Goal: Task Accomplishment & Management: Use online tool/utility

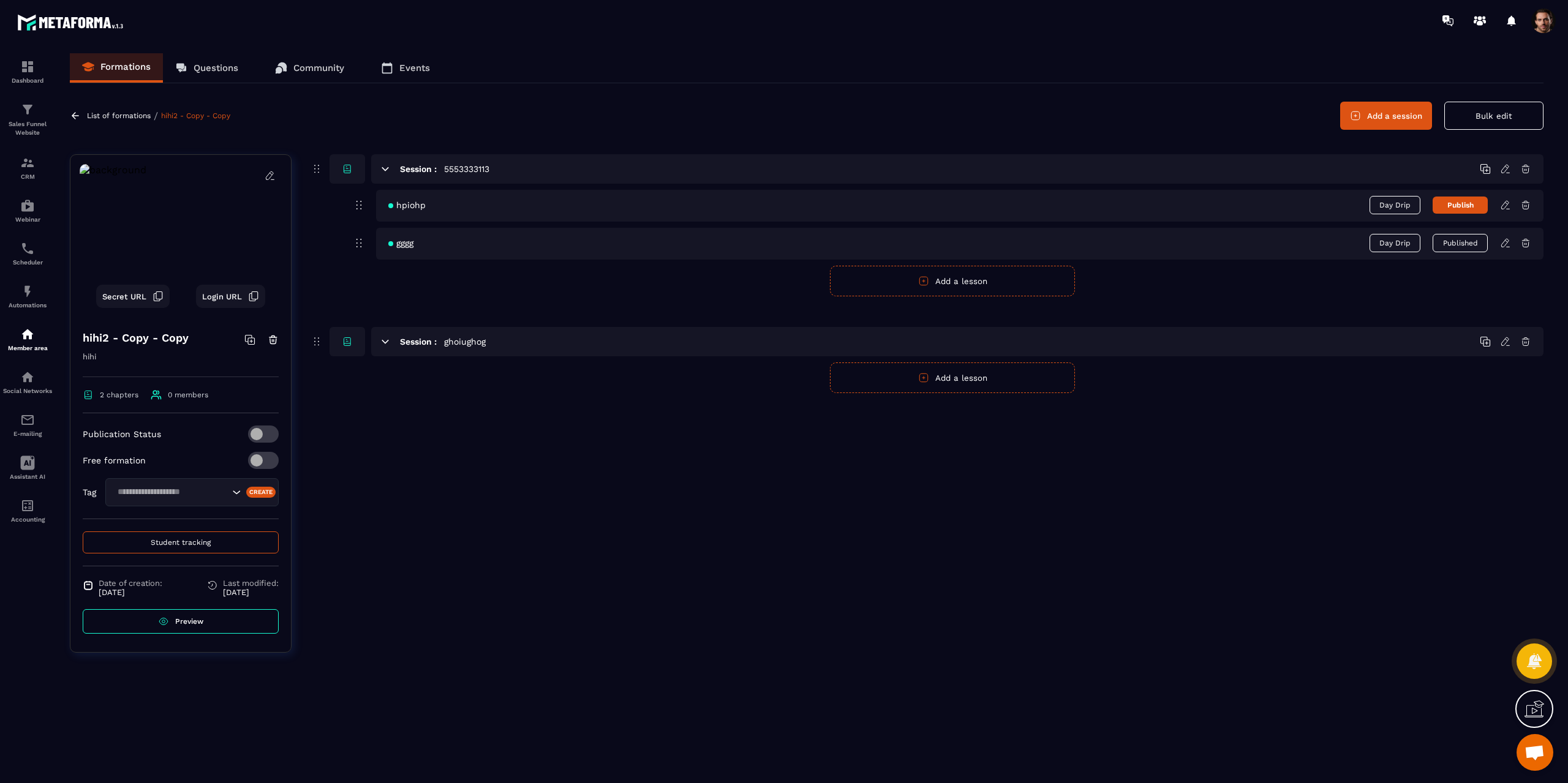
click at [382, 173] on icon at bounding box center [385, 168] width 11 height 11
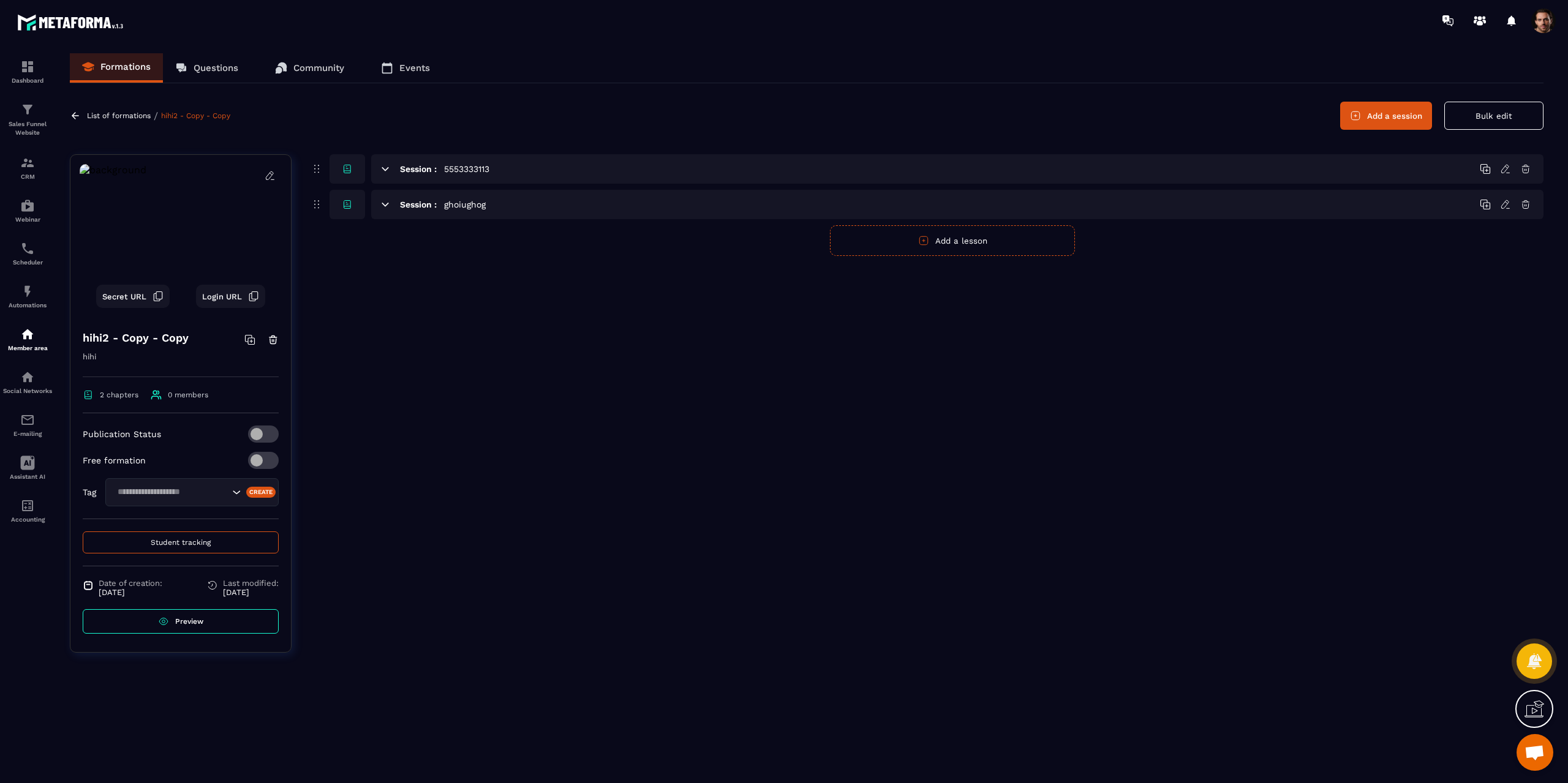
click at [384, 169] on icon at bounding box center [385, 168] width 7 height 3
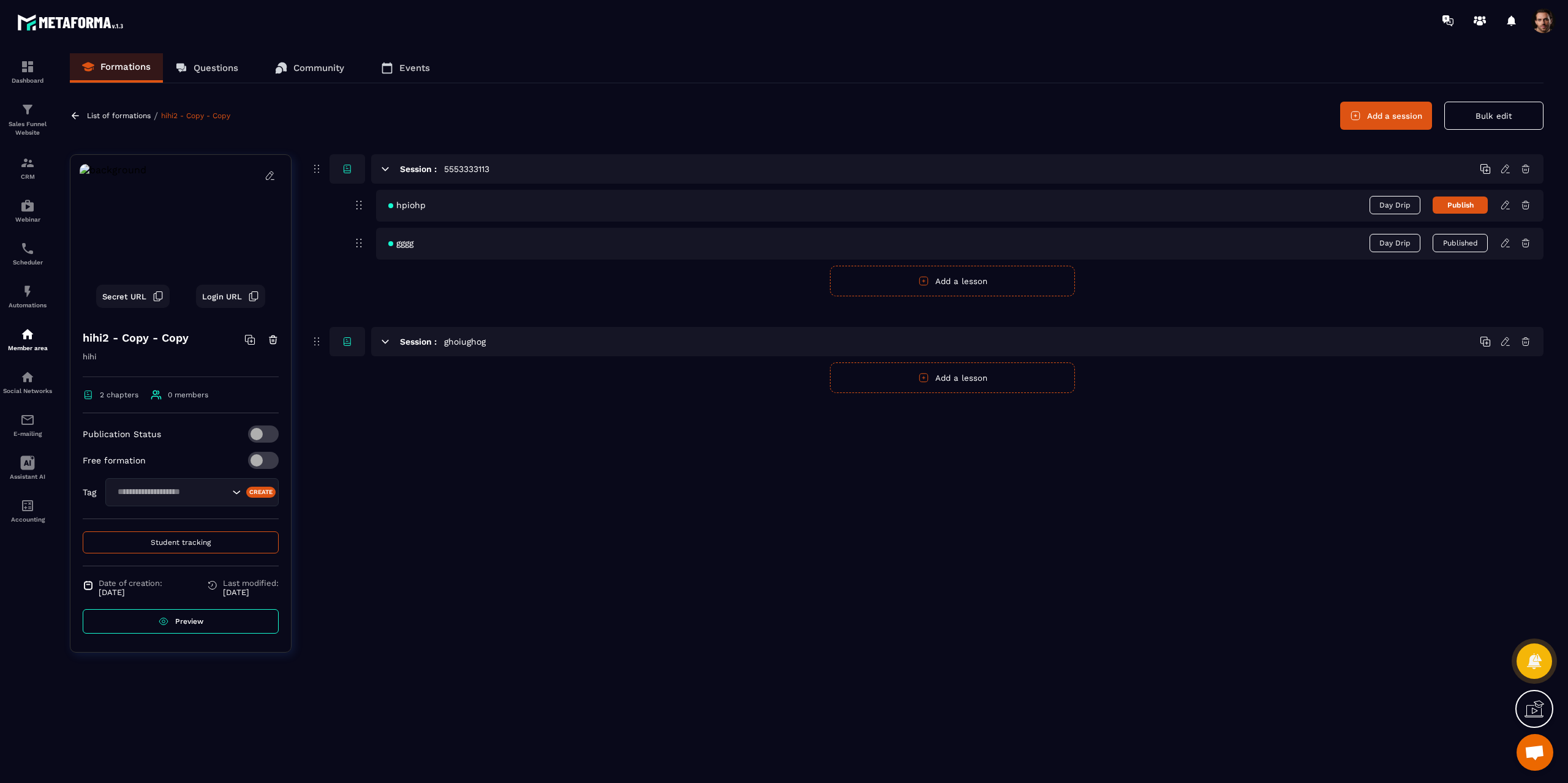
click at [935, 281] on button "Add a lesson" at bounding box center [952, 281] width 245 height 31
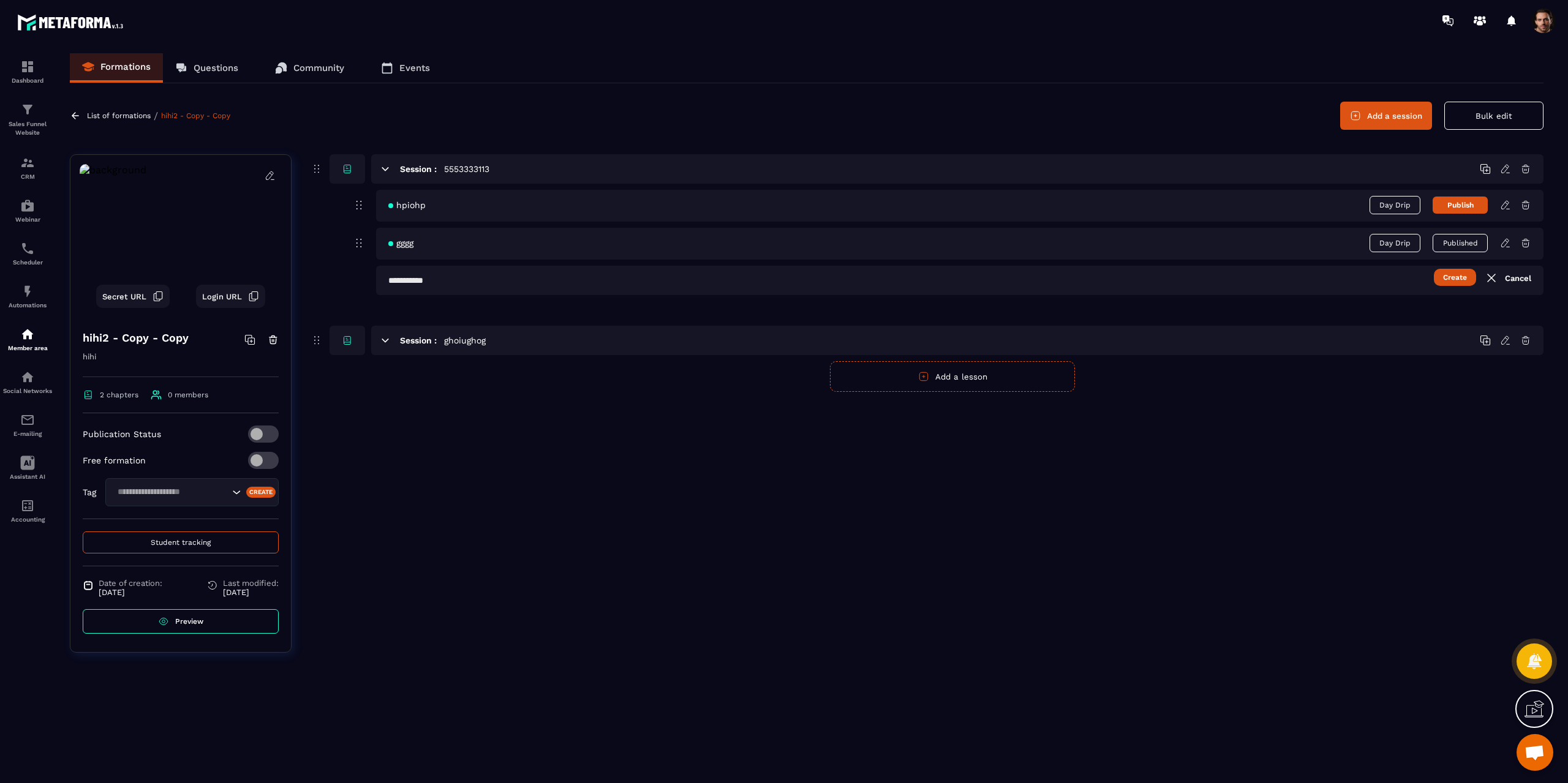
click at [462, 285] on input "text" at bounding box center [960, 280] width 1168 height 29
type input "**********"
click at [1434, 269] on button "Create" at bounding box center [1455, 278] width 42 height 17
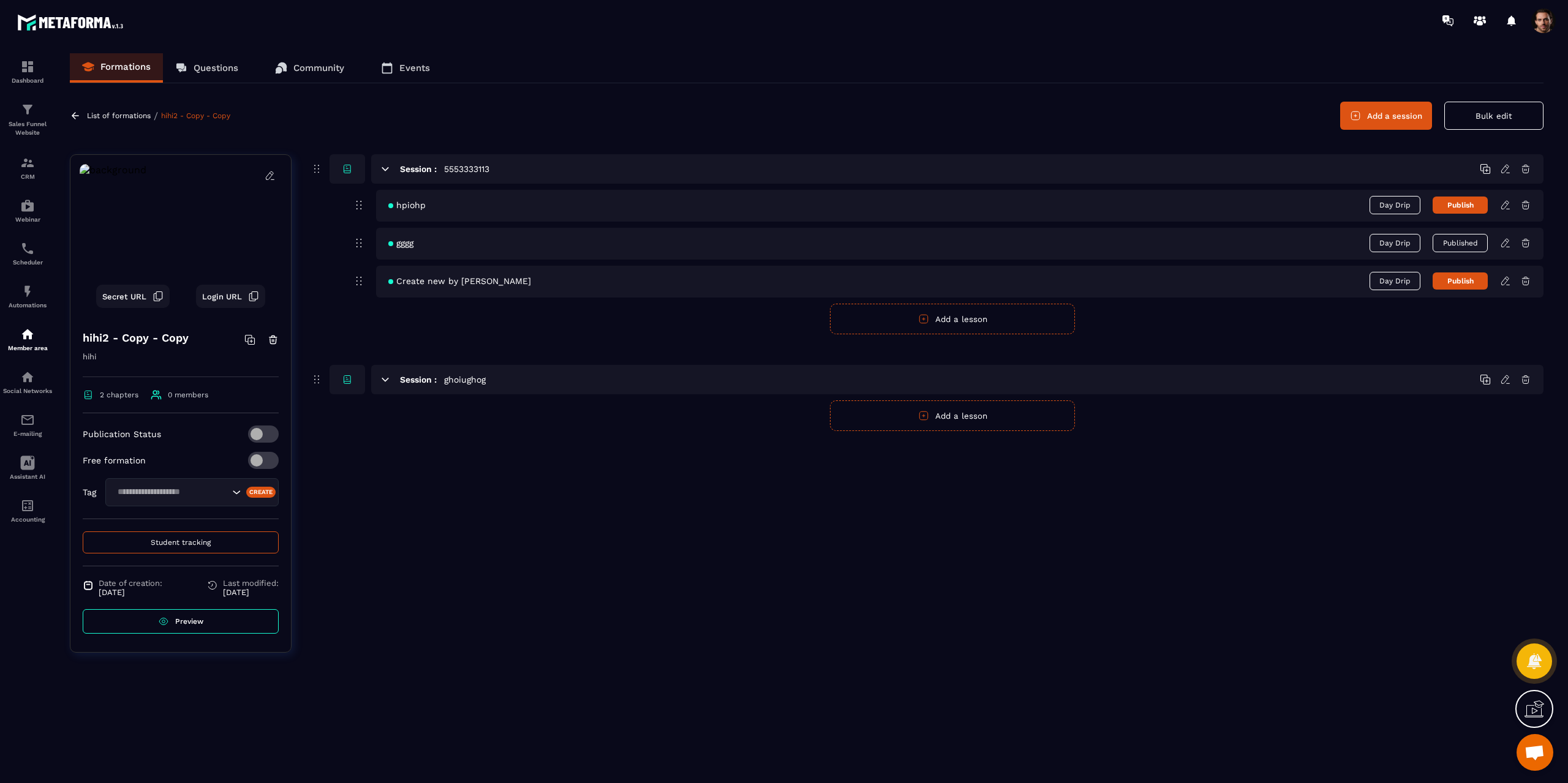
click at [1400, 281] on span "Day Drip" at bounding box center [1395, 281] width 51 height 18
click at [804, 398] on input "Modal window" at bounding box center [822, 389] width 230 height 28
type input "**"
click at [916, 435] on button "Save" at bounding box center [900, 443] width 74 height 28
click at [1456, 239] on button "Published" at bounding box center [1460, 243] width 55 height 18
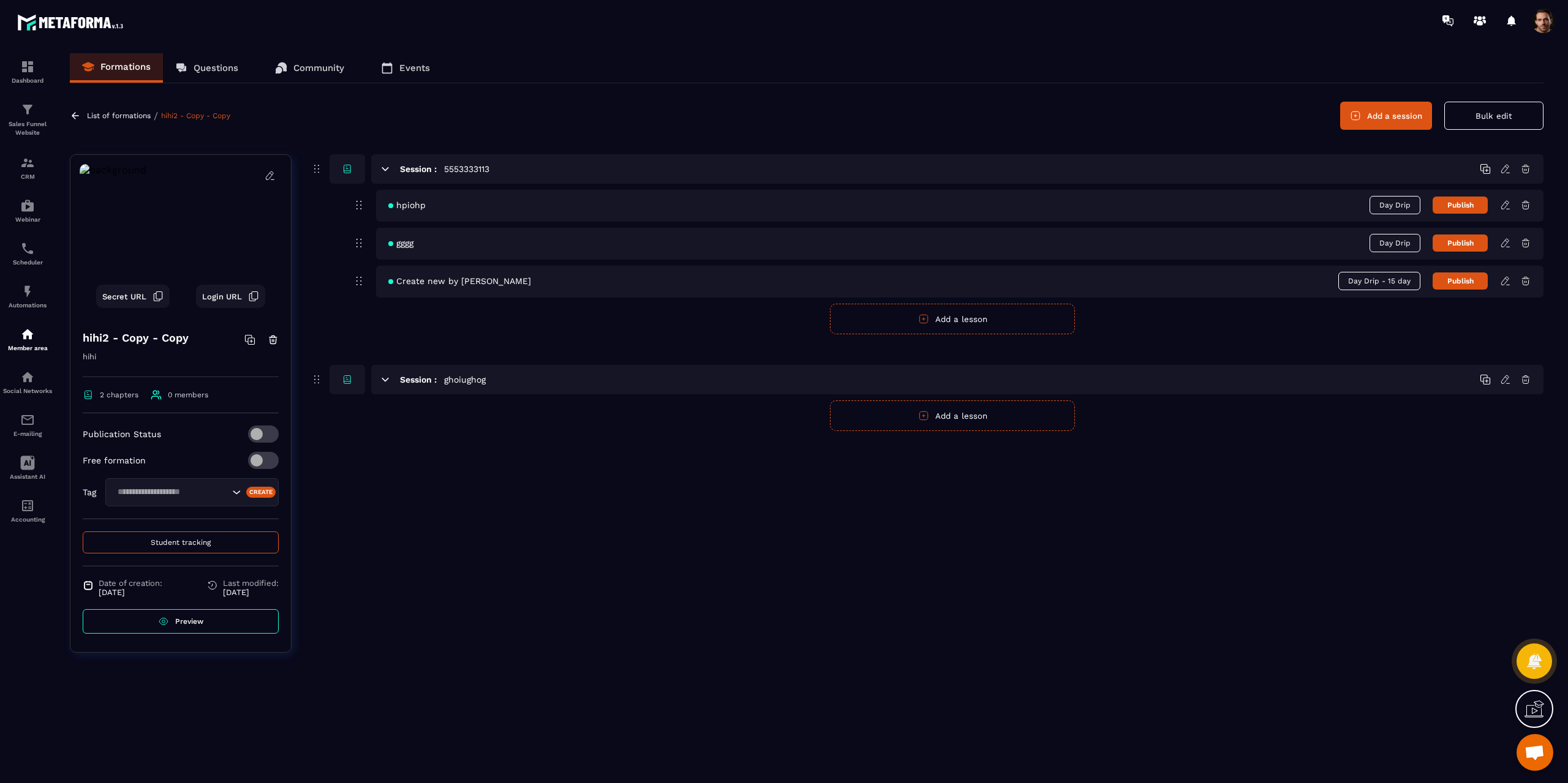
click at [1444, 235] on button "Publish" at bounding box center [1460, 244] width 55 height 17
click at [1449, 233] on div "gggg Day Drip Published" at bounding box center [960, 244] width 1168 height 32
click at [1451, 246] on button "Published" at bounding box center [1460, 243] width 55 height 18
click at [1486, 168] on icon at bounding box center [1485, 168] width 11 height 11
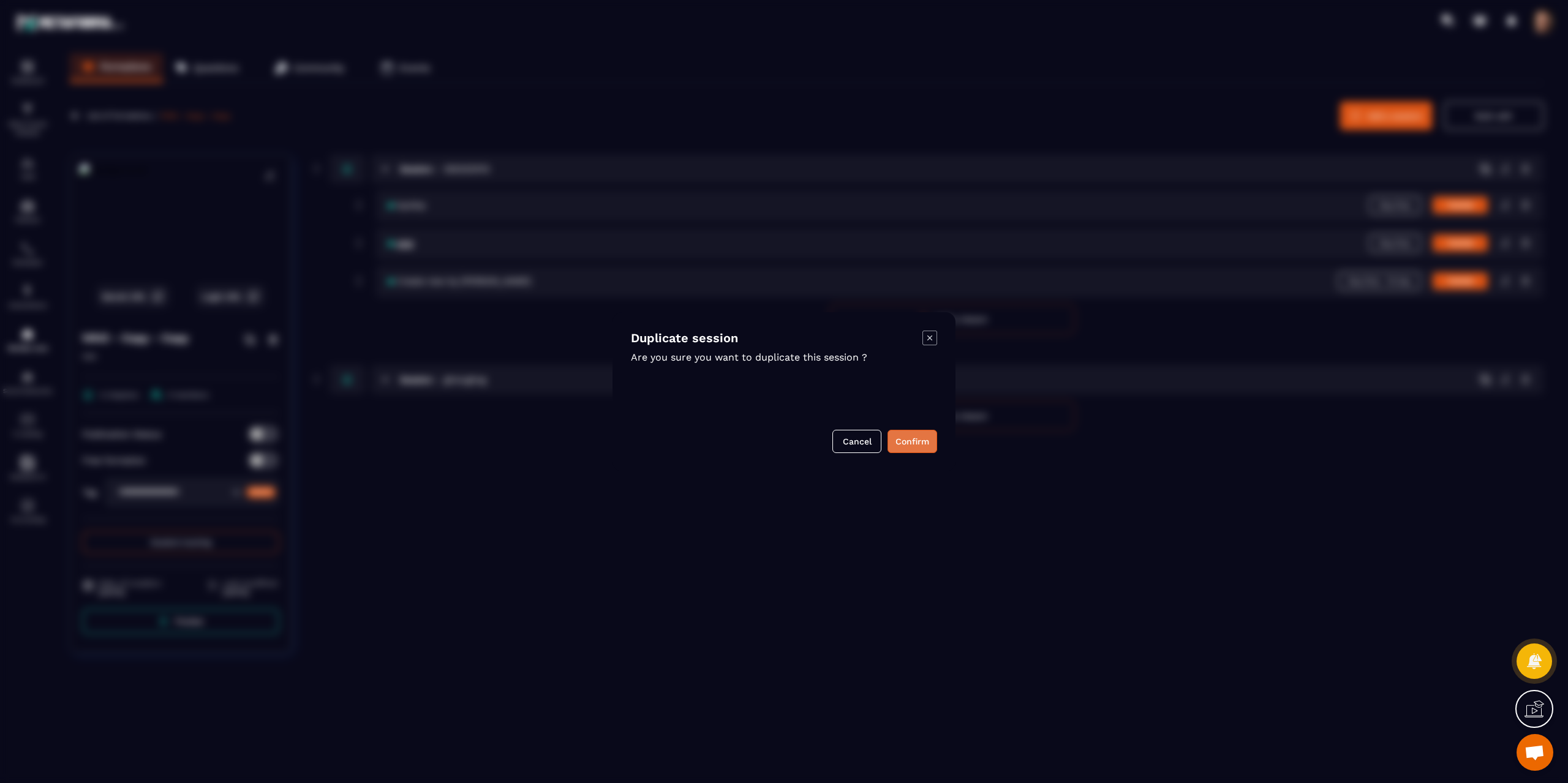
click at [903, 433] on button "Confirm" at bounding box center [912, 442] width 50 height 23
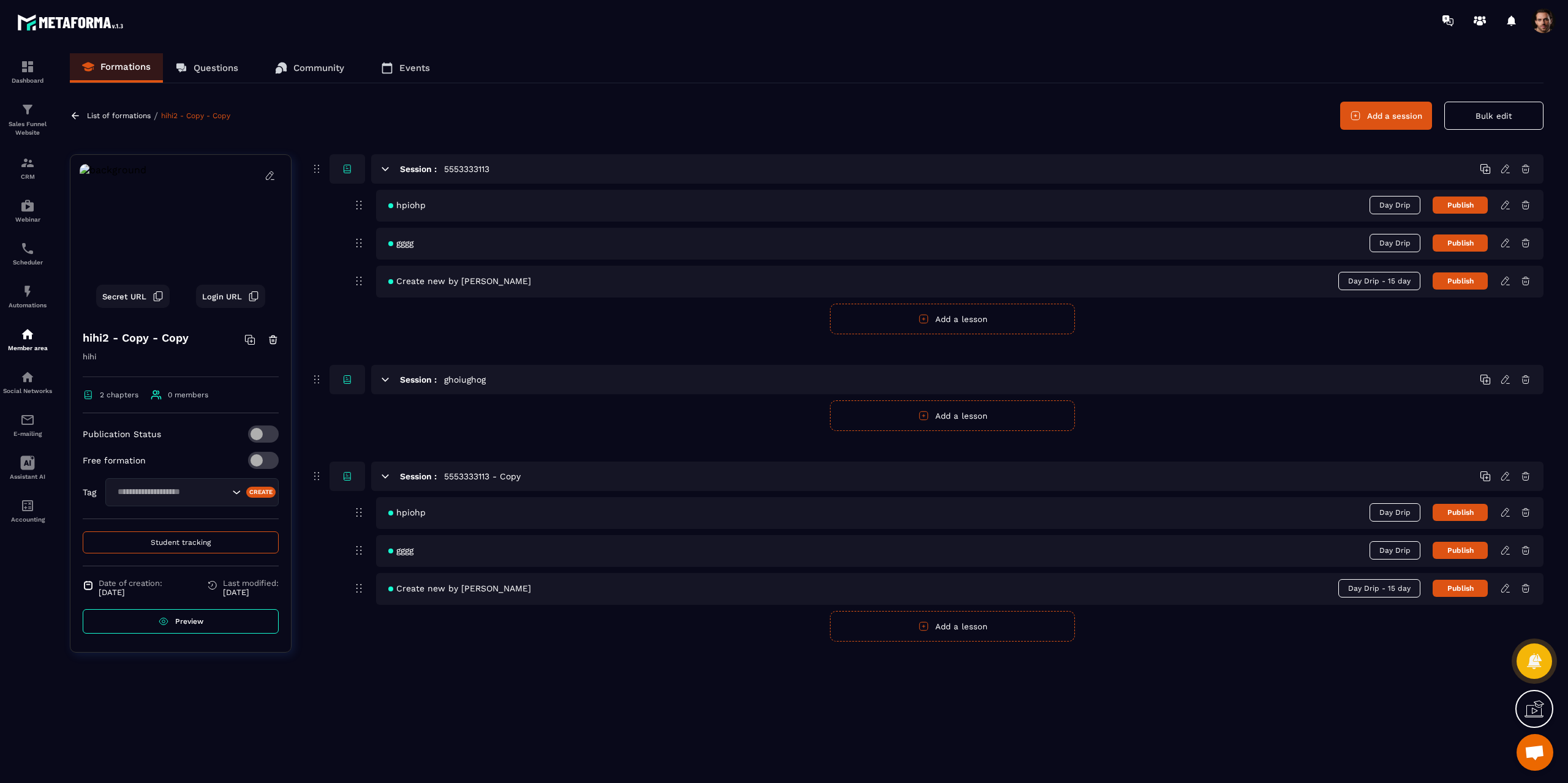
click at [1502, 376] on icon at bounding box center [1505, 379] width 11 height 11
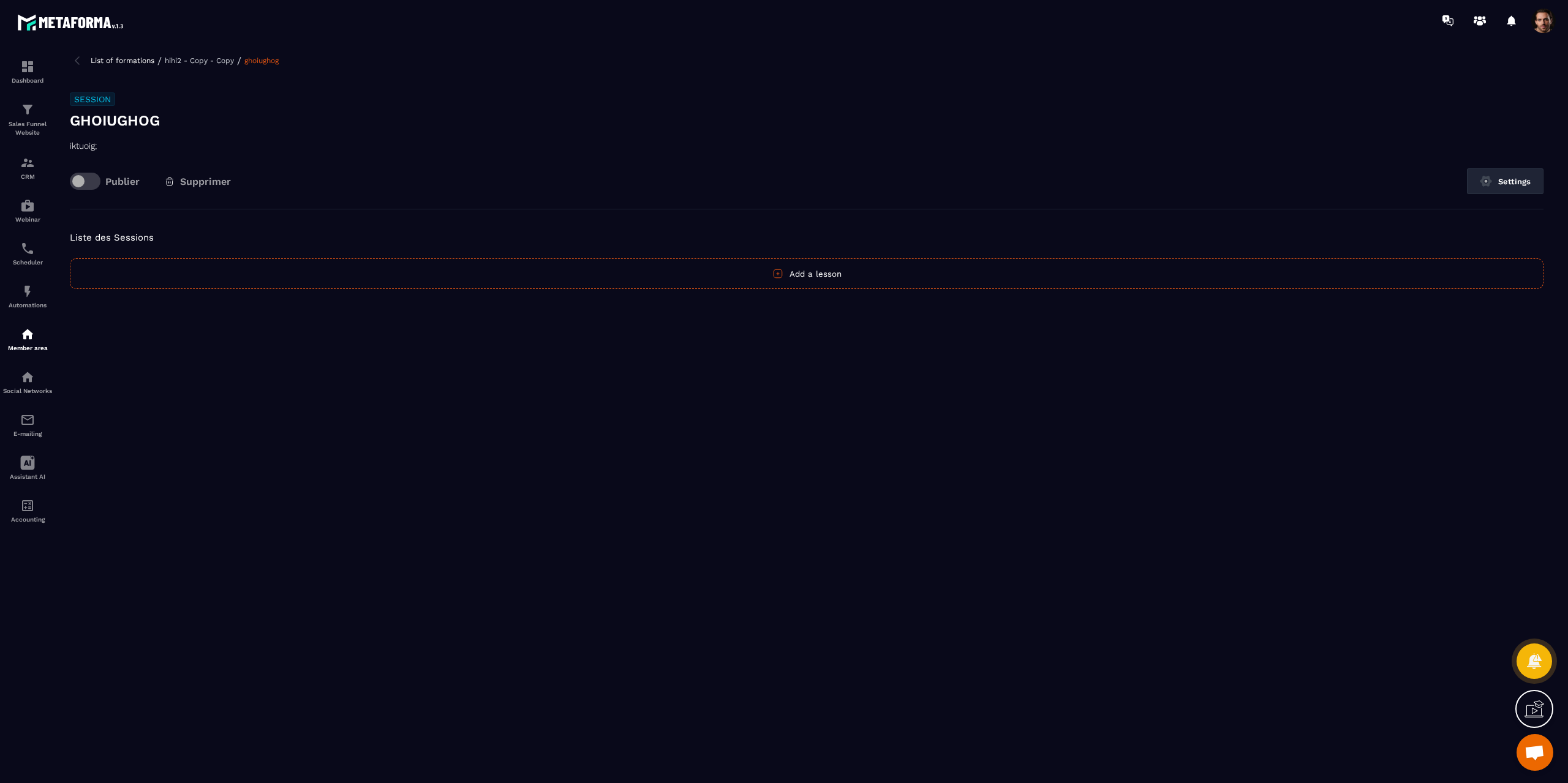
click at [76, 58] on img at bounding box center [77, 61] width 15 height 15
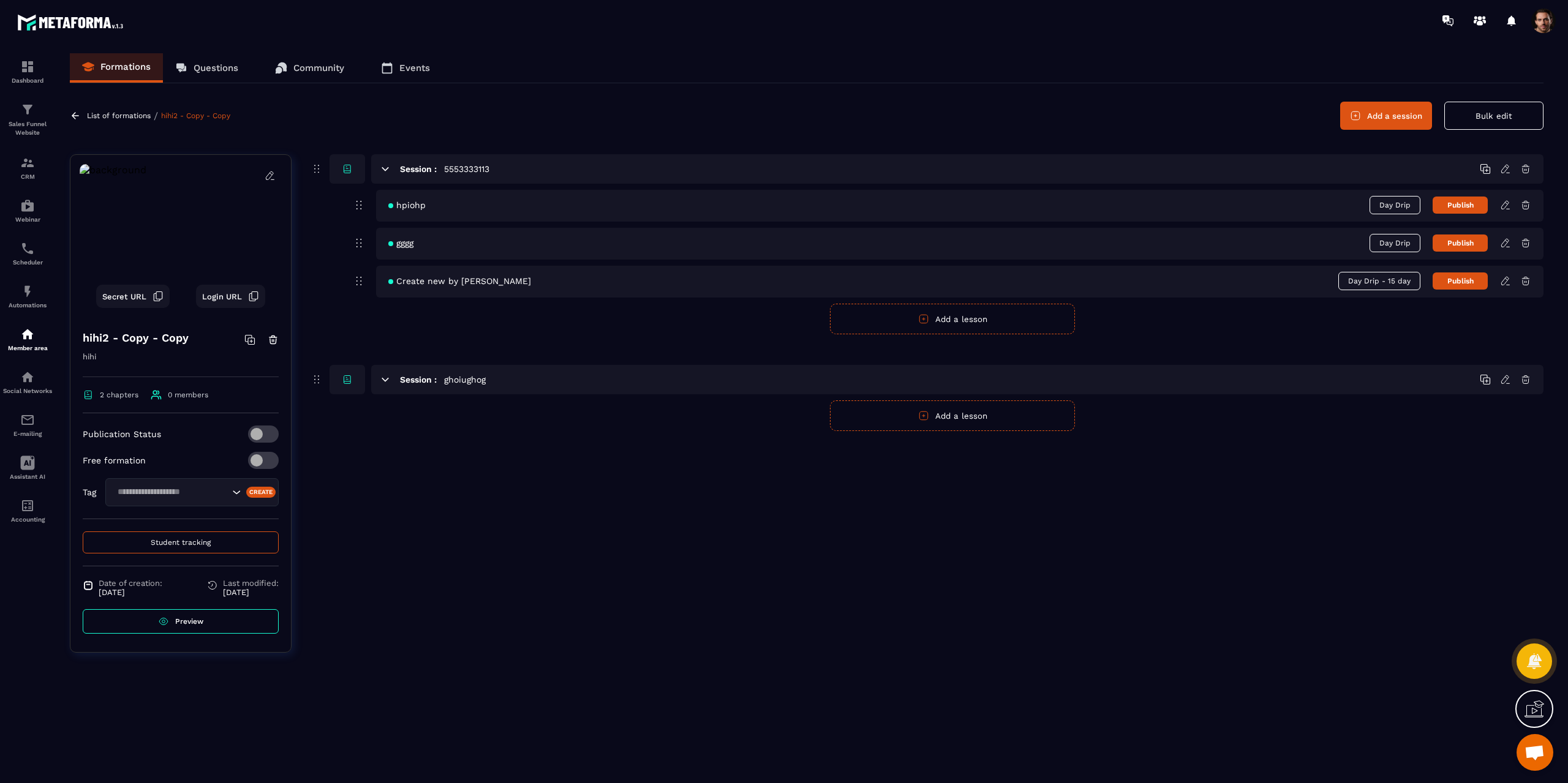
click at [384, 166] on icon at bounding box center [385, 168] width 11 height 11
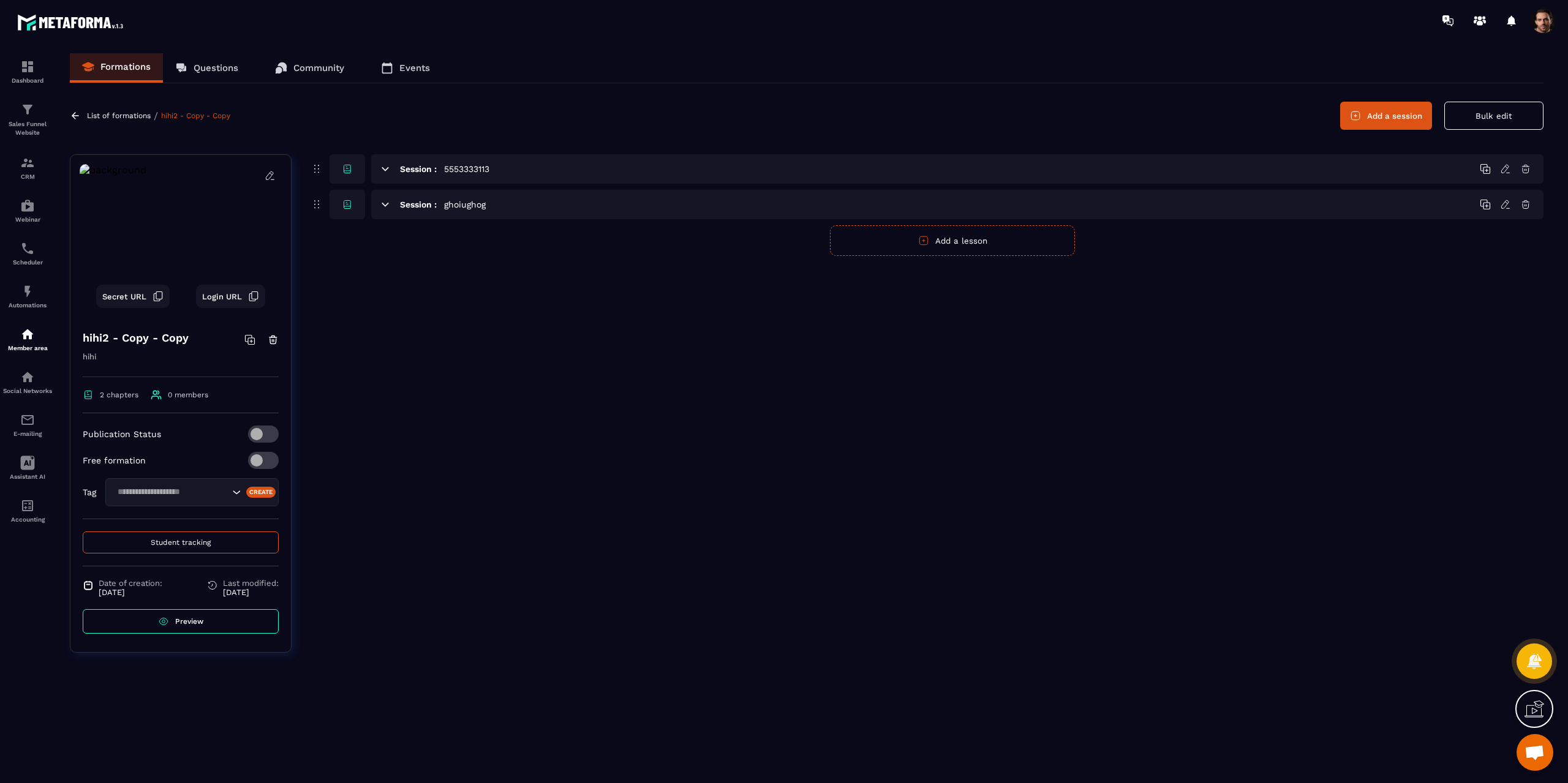
click at [384, 166] on icon at bounding box center [385, 168] width 11 height 11
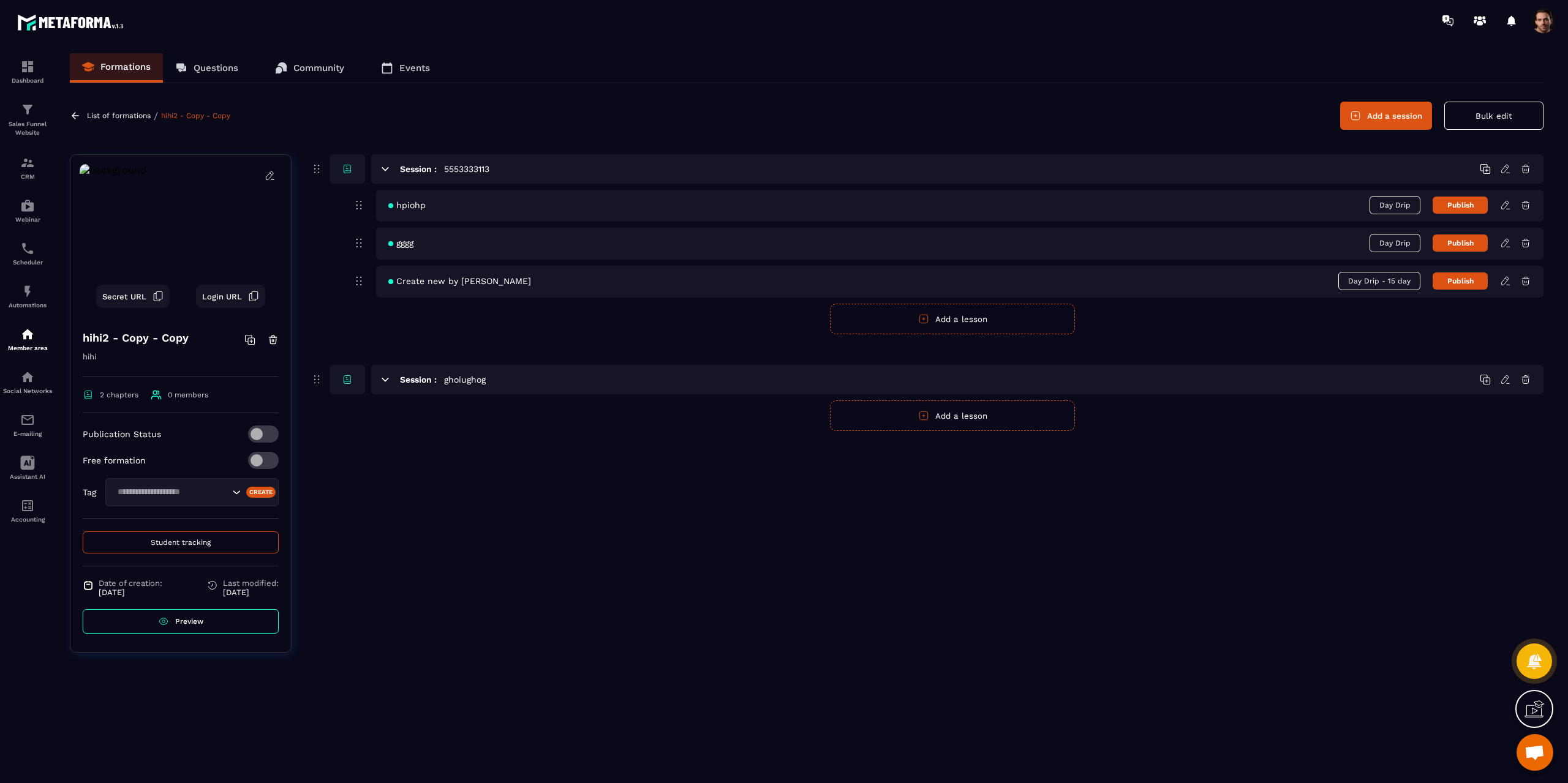
click at [384, 376] on icon at bounding box center [385, 379] width 11 height 11
click at [1467, 238] on button "Publish" at bounding box center [1460, 244] width 55 height 17
click at [930, 420] on button "Add a lesson" at bounding box center [952, 416] width 245 height 31
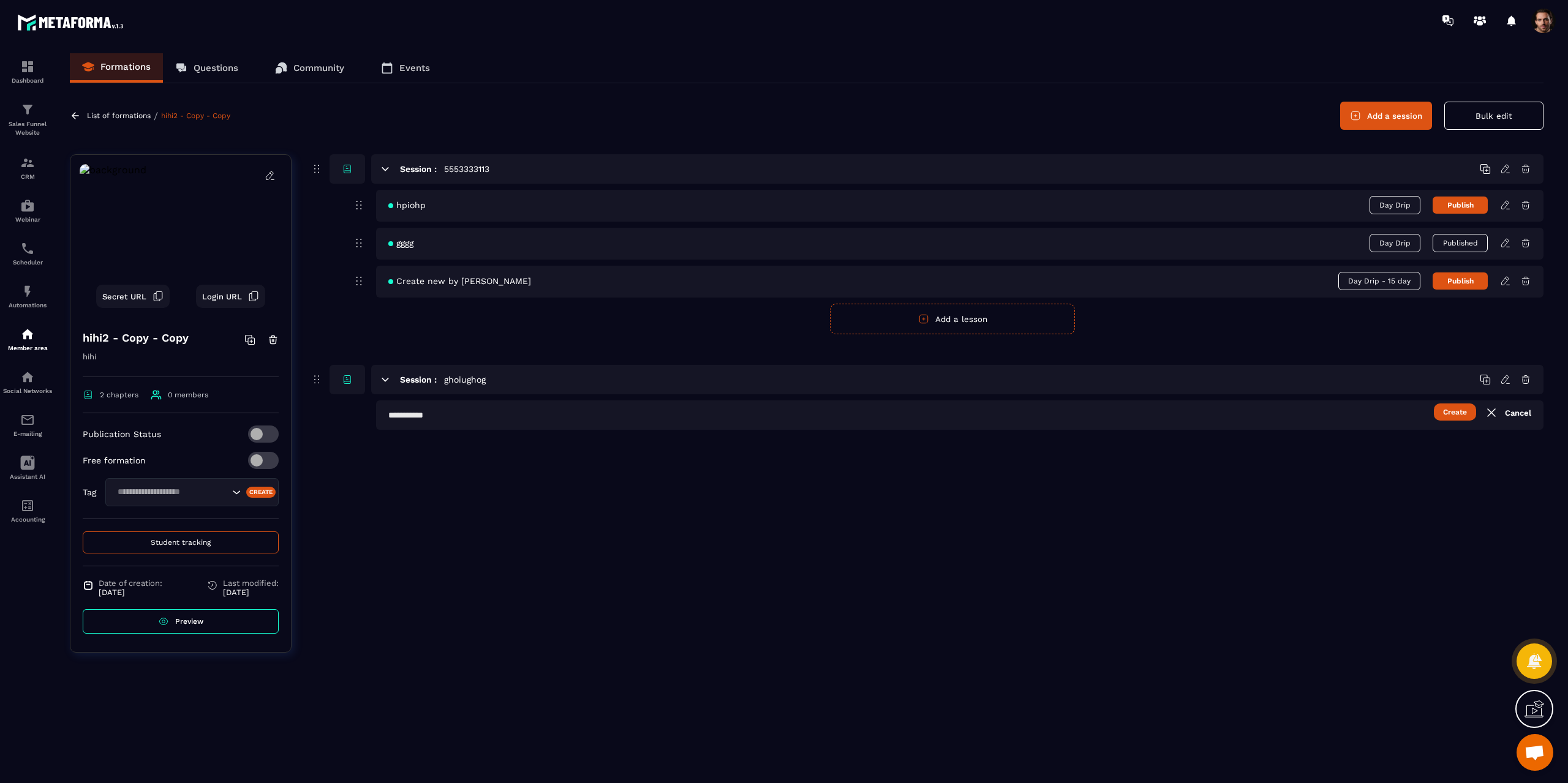
click at [641, 424] on input "text" at bounding box center [960, 415] width 1168 height 29
type input "*"
click at [564, 413] on input "**********" at bounding box center [960, 415] width 1168 height 29
type input "**********"
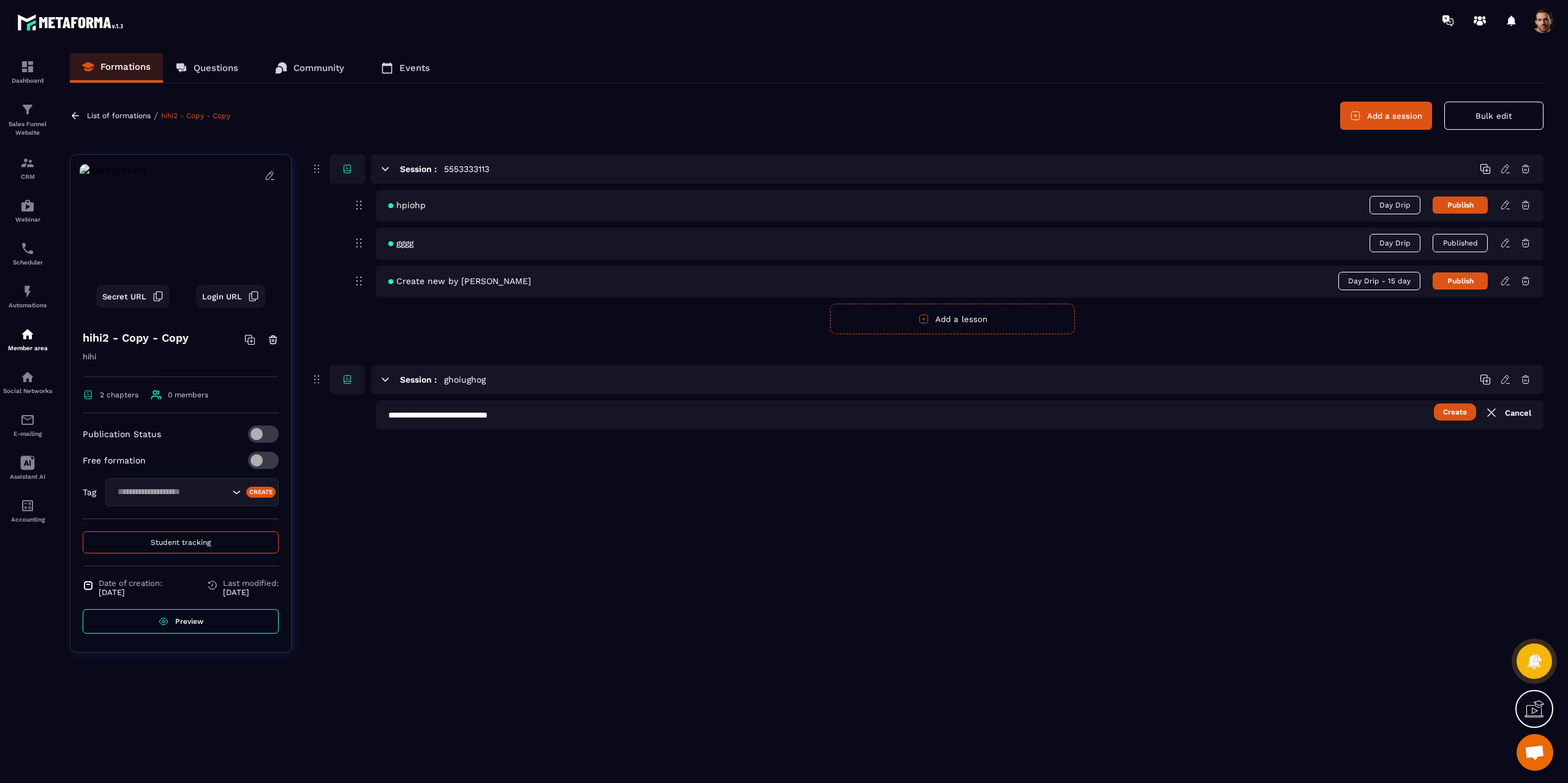
click at [747, 475] on div "**********" at bounding box center [926, 413] width 1233 height 517
click at [1462, 413] on button "Create" at bounding box center [1455, 412] width 42 height 17
click at [1379, 110] on button "Add a session" at bounding box center [1386, 115] width 92 height 28
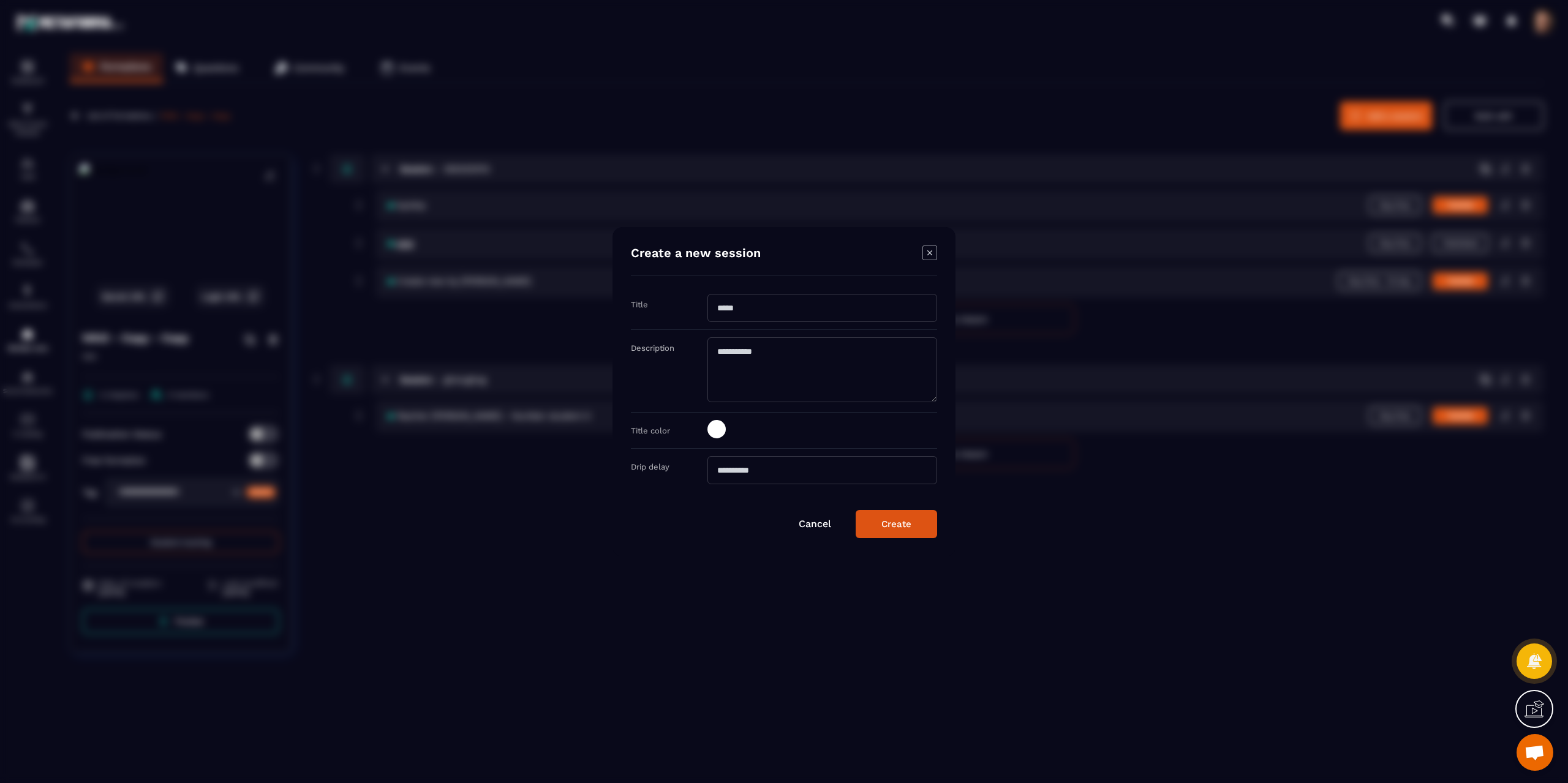
click at [790, 305] on input "Modal window" at bounding box center [822, 308] width 230 height 28
type input "*"
type input "**********"
click at [842, 350] on textarea "Modal window" at bounding box center [822, 370] width 230 height 65
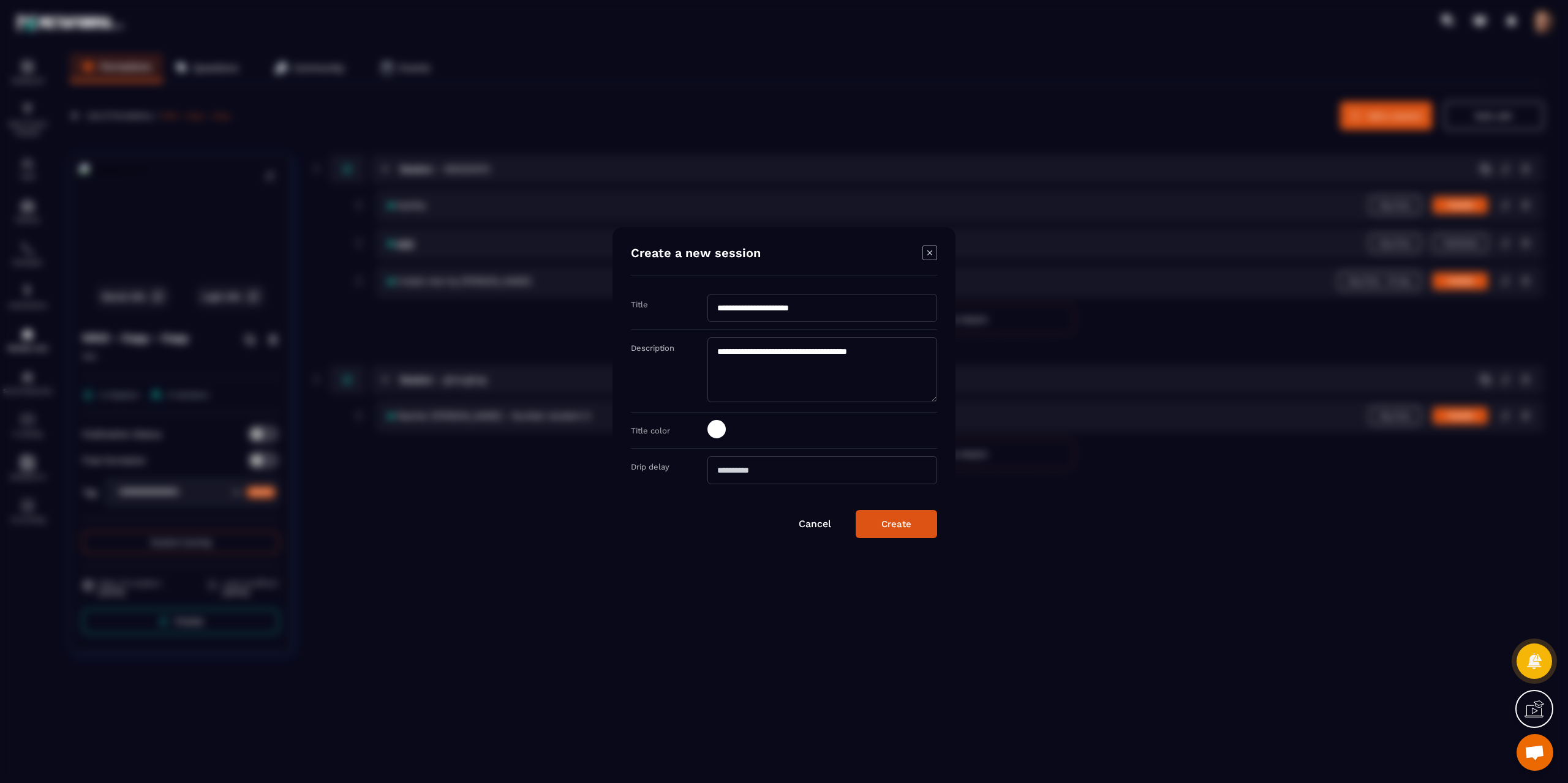
type textarea "**********"
click at [858, 442] on div "Title color" at bounding box center [784, 431] width 306 height 36
click at [717, 429] on span "Modal window" at bounding box center [716, 429] width 18 height 18
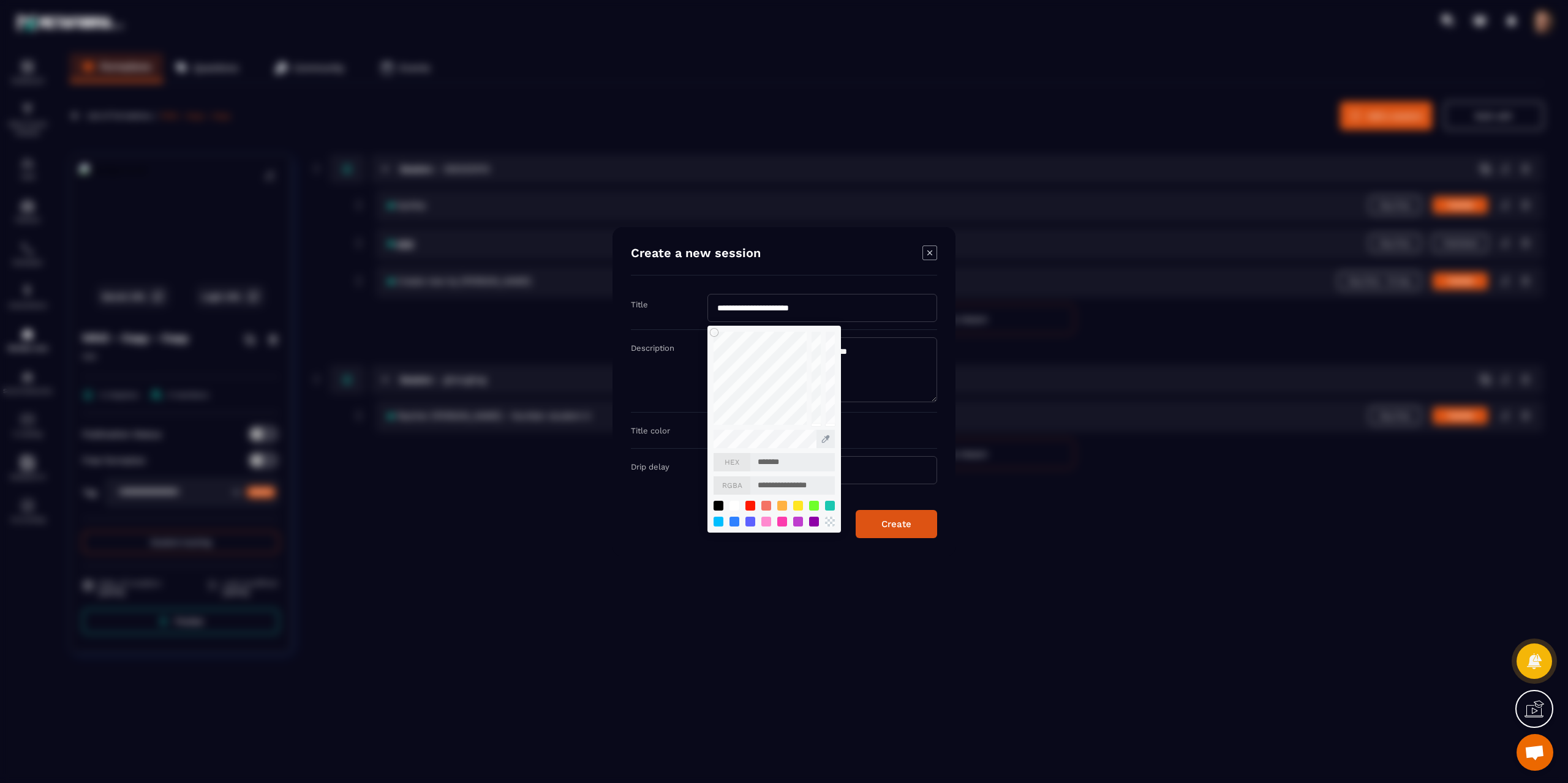
type input "*******"
type input "**********"
click at [857, 422] on div "**********" at bounding box center [822, 430] width 230 height 21
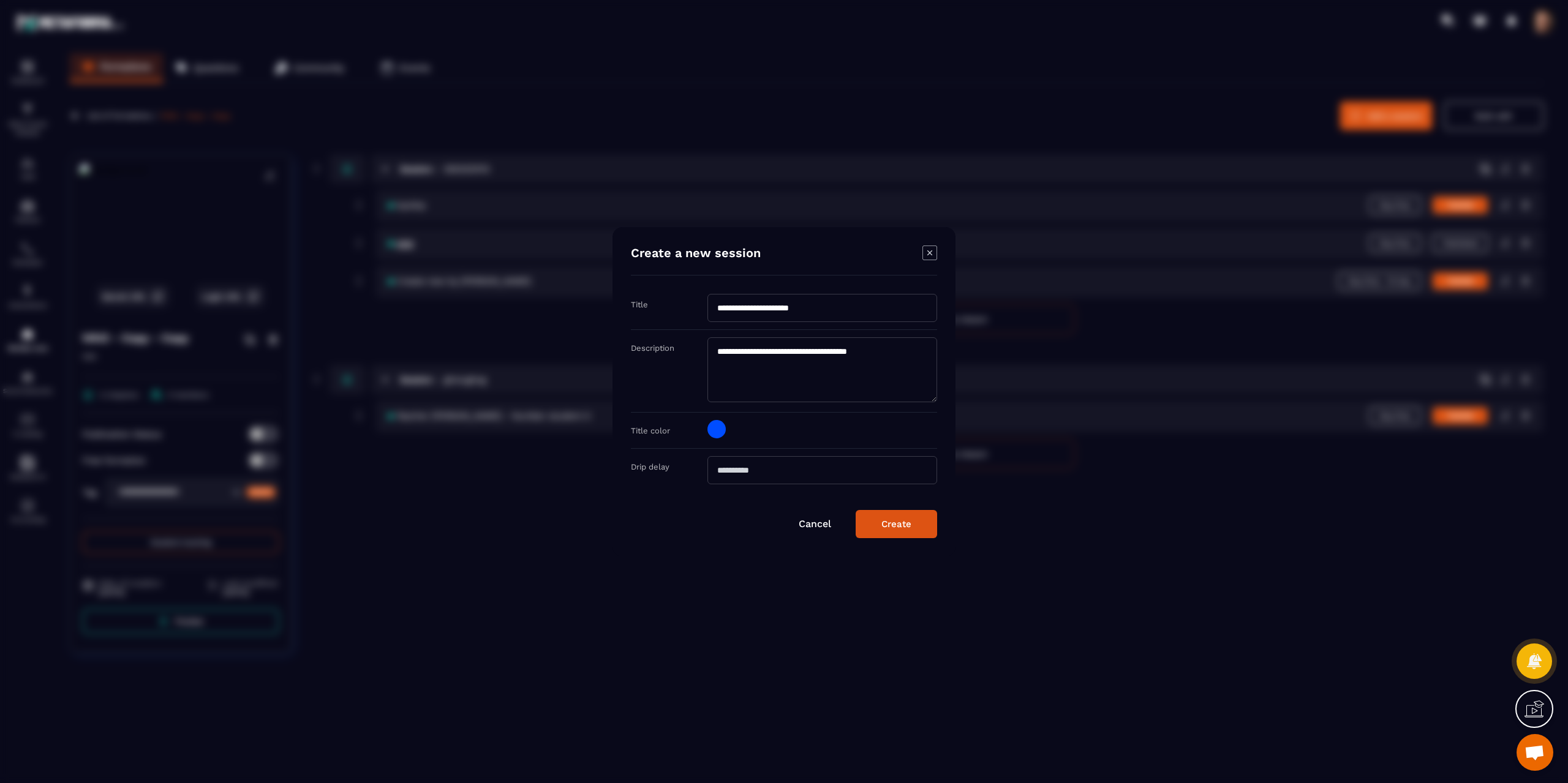
click at [772, 470] on input "Modal window" at bounding box center [822, 470] width 230 height 28
type input "**"
click at [888, 521] on div "Create" at bounding box center [896, 523] width 30 height 11
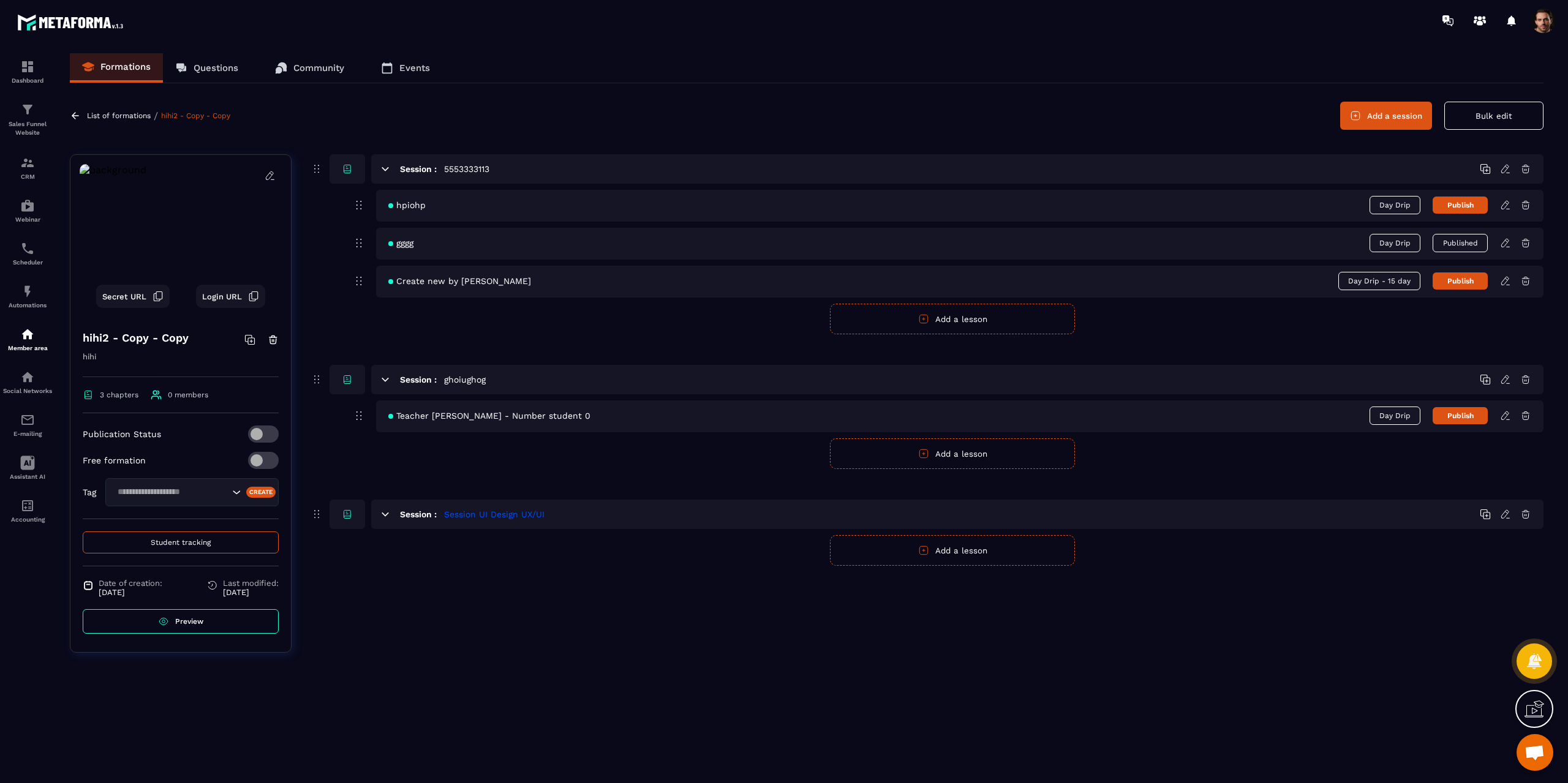
click at [928, 552] on icon "button" at bounding box center [924, 550] width 9 height 9
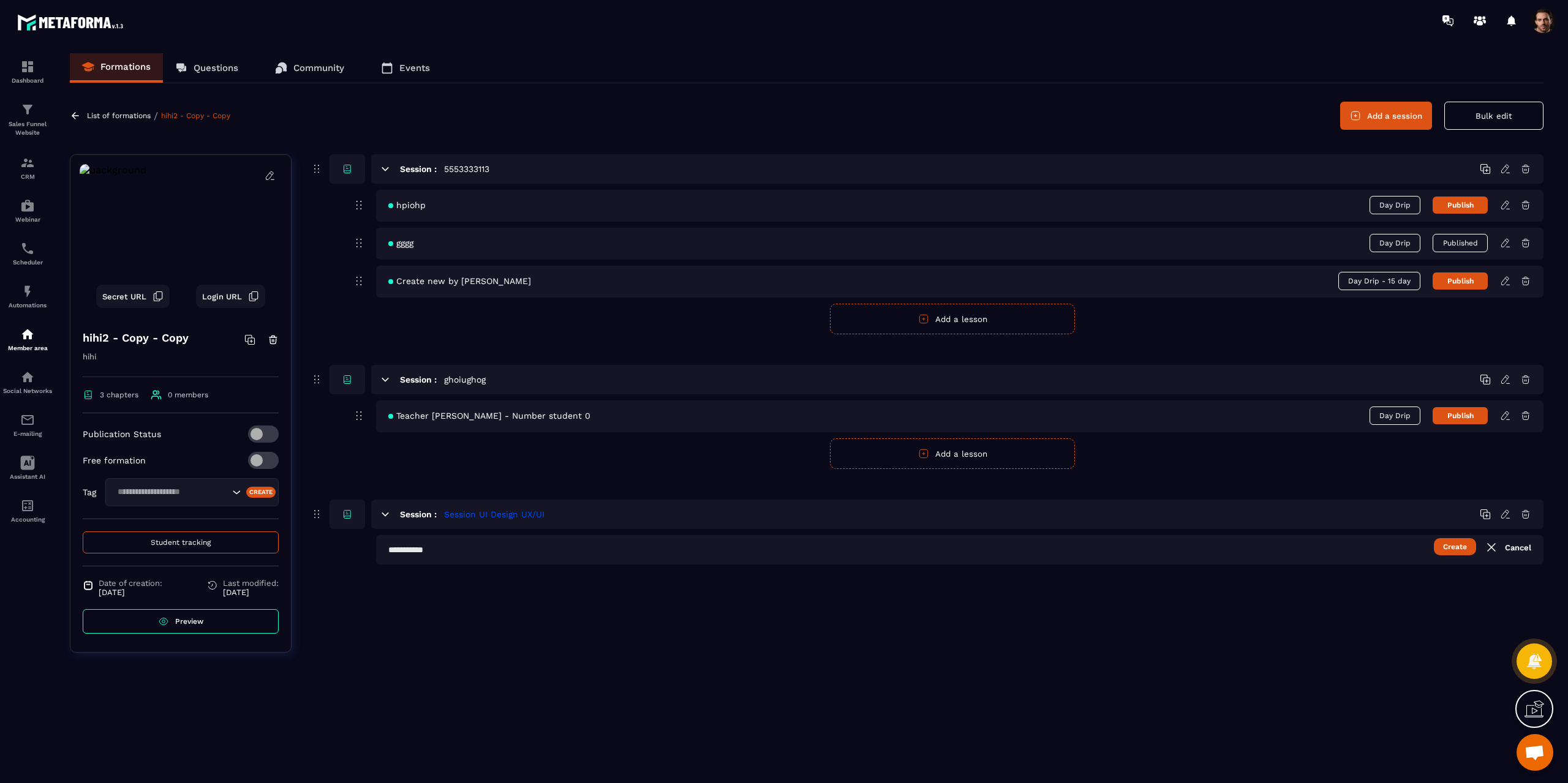
click at [1516, 542] on link "Cancel" at bounding box center [1507, 548] width 47 height 15
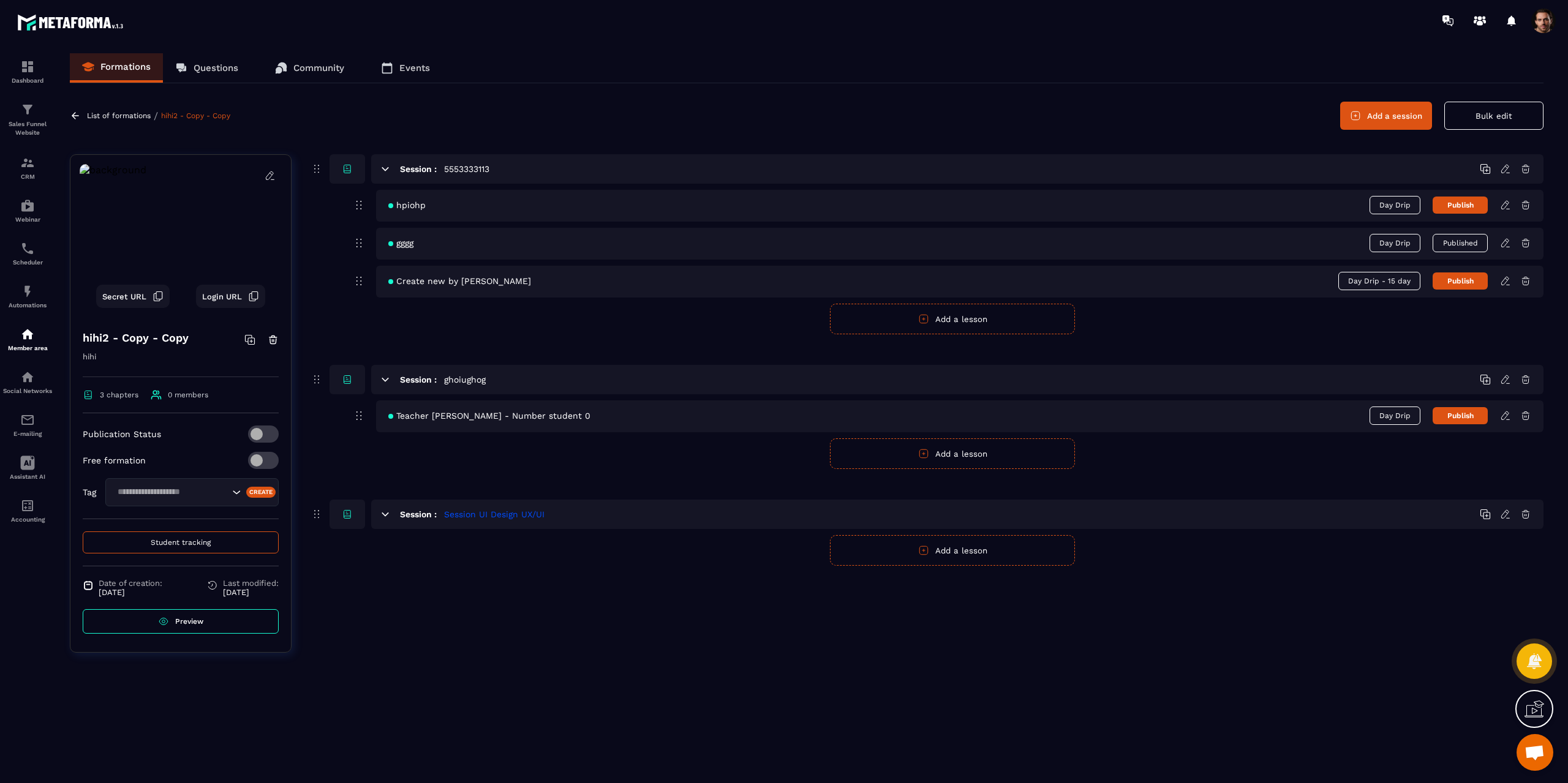
click at [929, 556] on button "Add a lesson" at bounding box center [952, 550] width 245 height 31
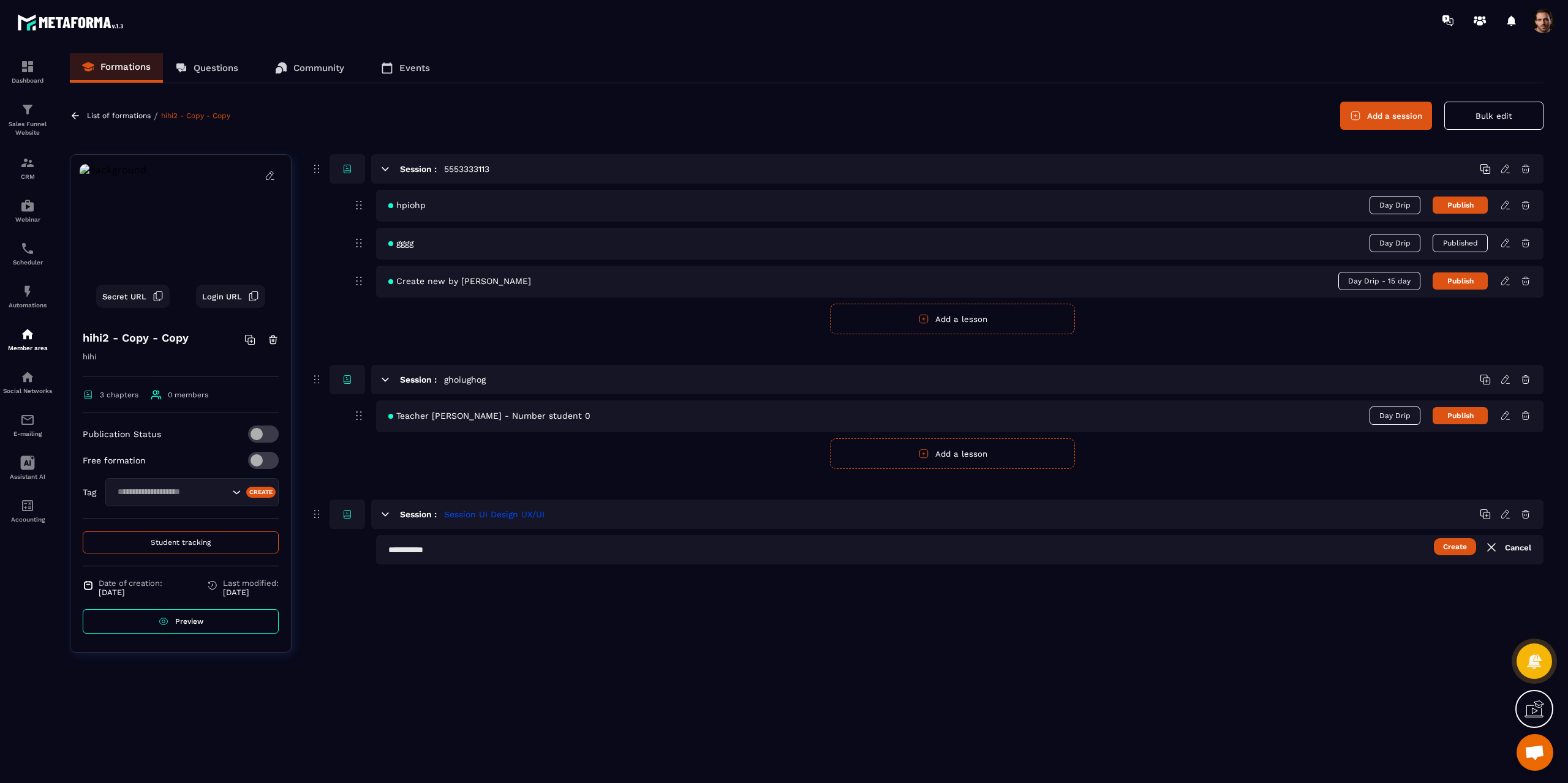
click at [1493, 547] on icon at bounding box center [1491, 548] width 15 height 15
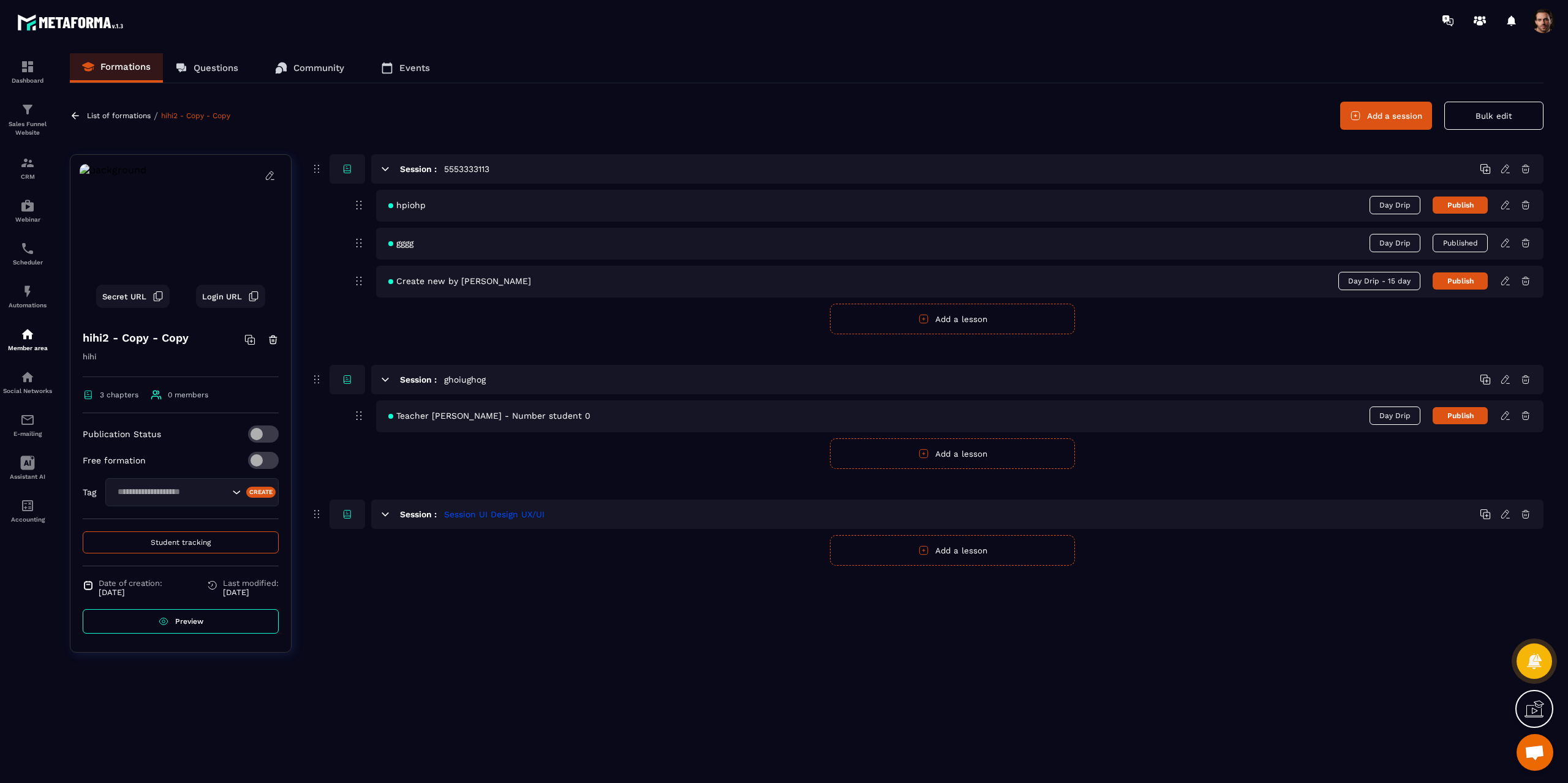
click at [1505, 514] on icon at bounding box center [1505, 514] width 11 height 11
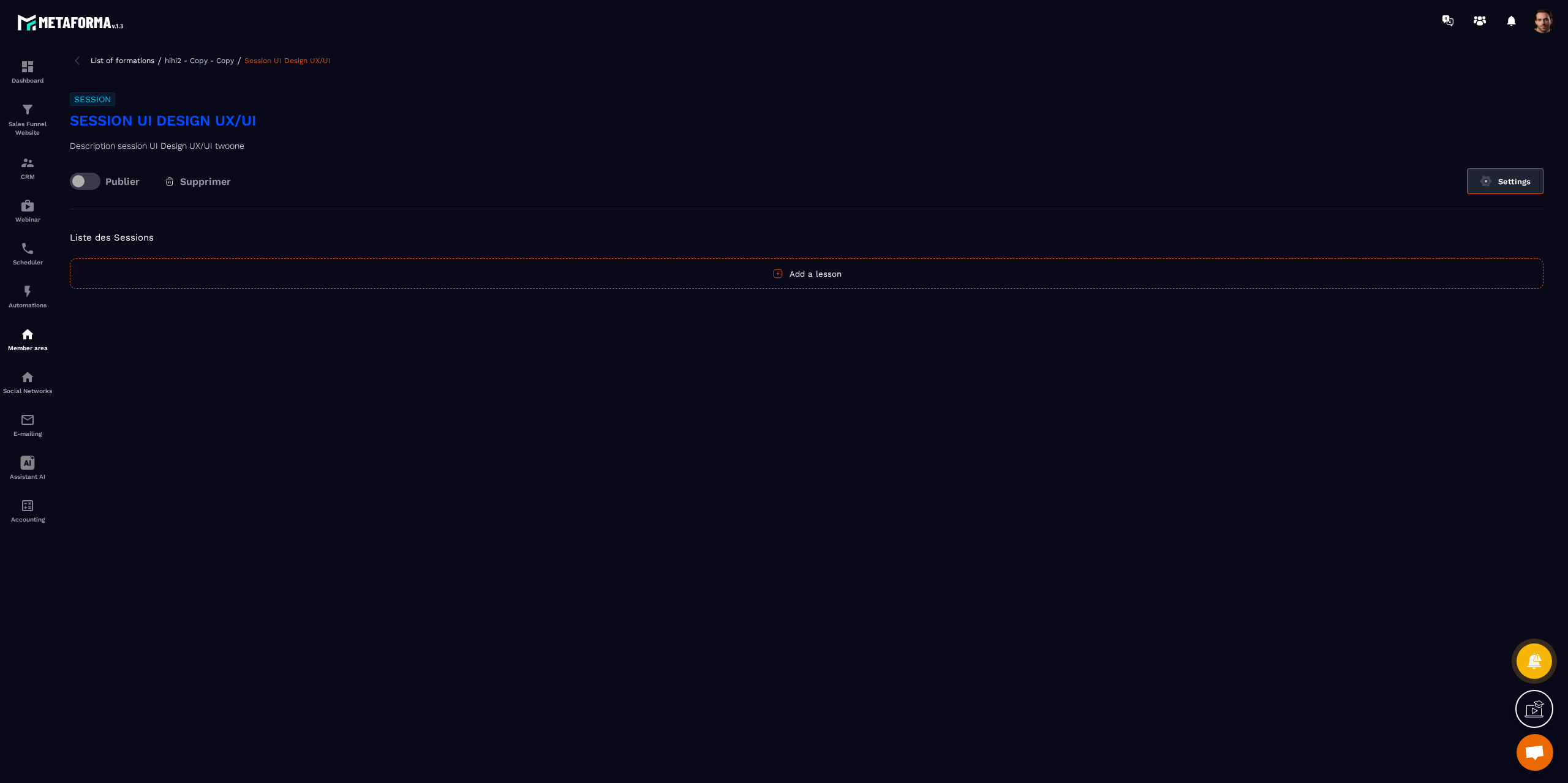
click at [1486, 175] on img at bounding box center [1486, 181] width 12 height 12
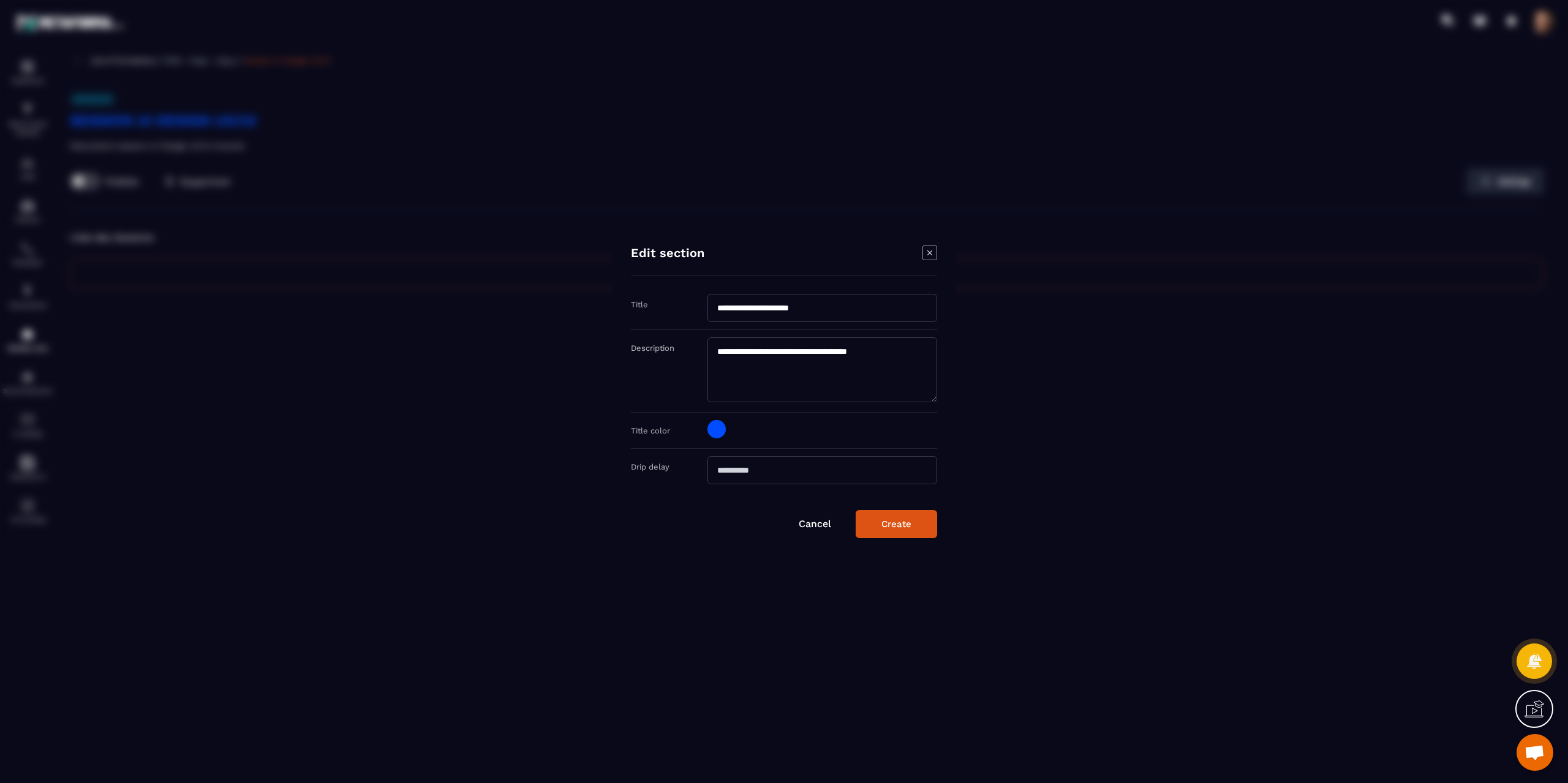
click at [932, 255] on icon "Modal window" at bounding box center [930, 253] width 15 height 15
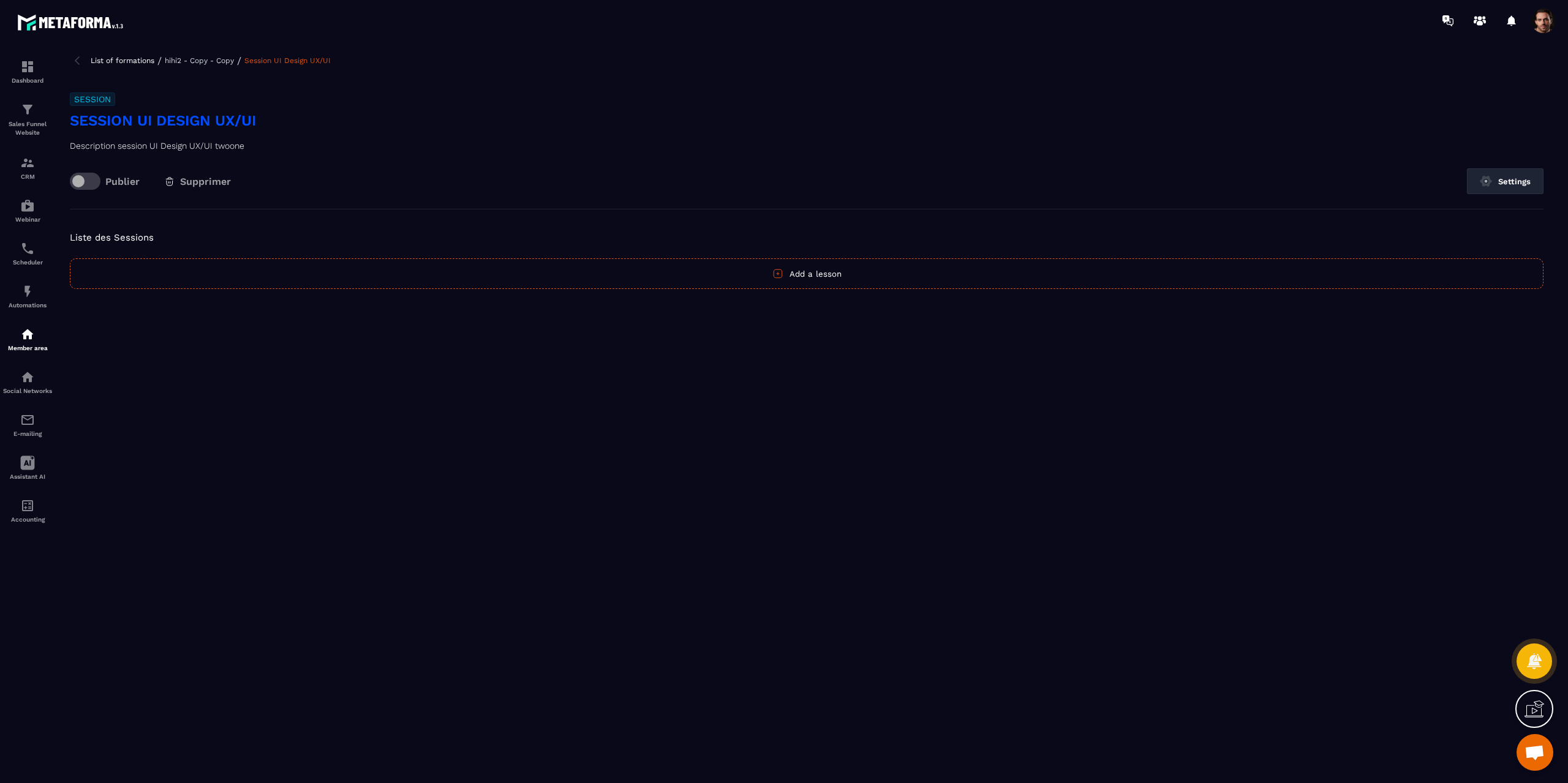
click at [838, 275] on button "Add a lesson" at bounding box center [807, 273] width 1474 height 31
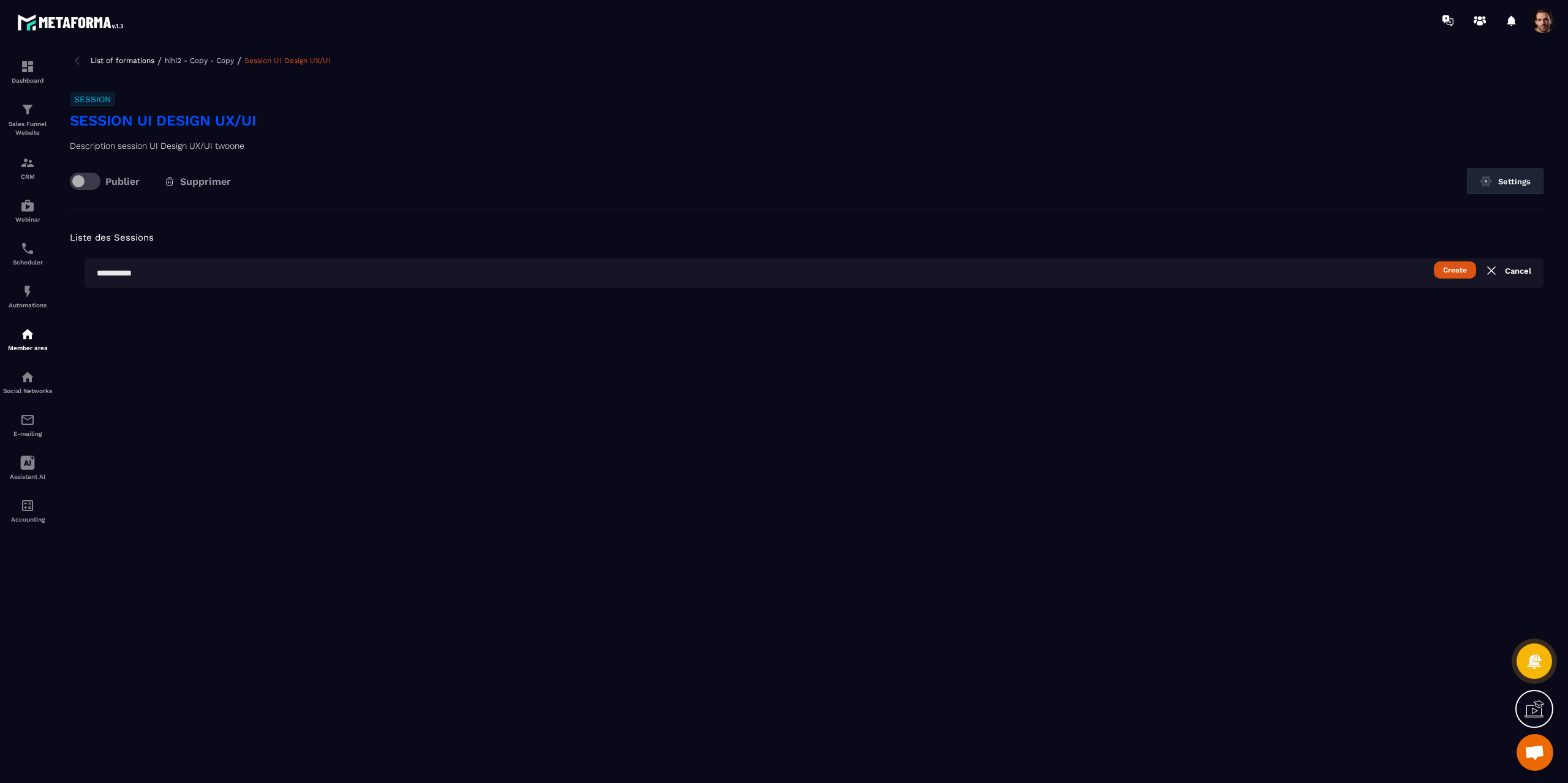
click at [670, 280] on input "text" at bounding box center [814, 273] width 1459 height 29
type input "*********"
click at [1434, 262] on button "Create" at bounding box center [1455, 270] width 42 height 17
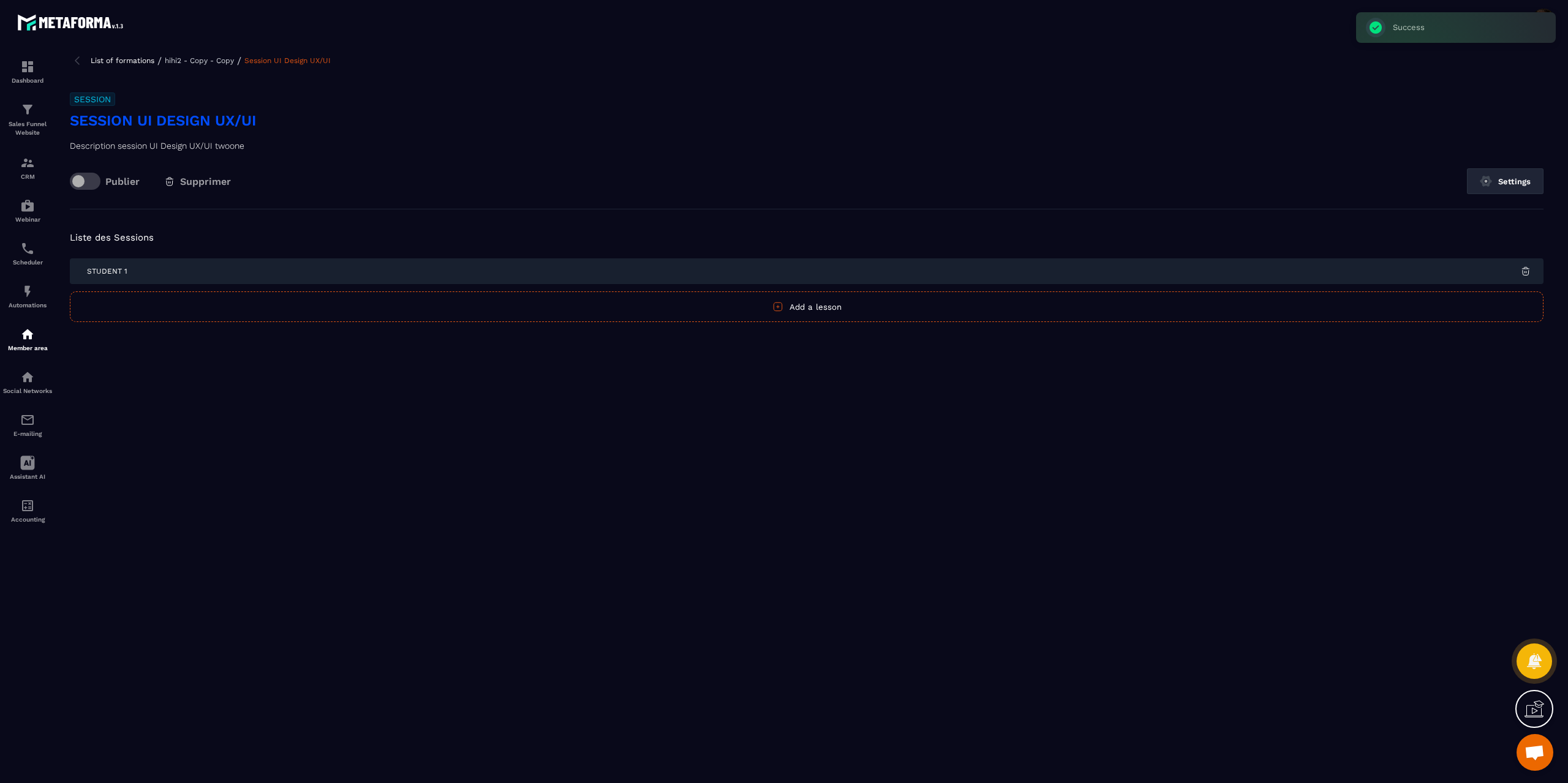
click at [793, 314] on button "Add a lesson" at bounding box center [807, 307] width 1474 height 31
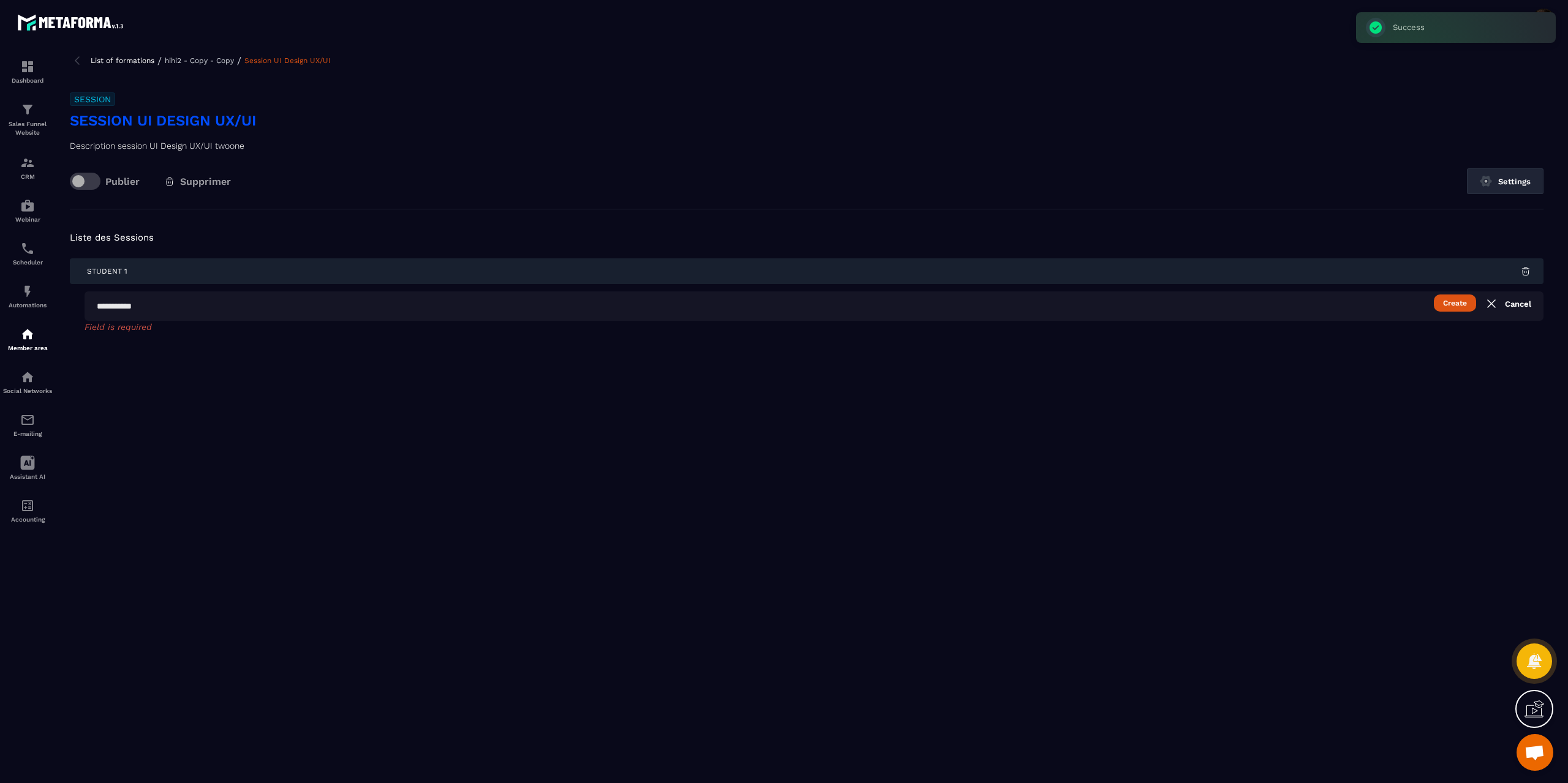
click at [788, 315] on input "text" at bounding box center [814, 306] width 1459 height 29
click at [728, 306] on input "text" at bounding box center [814, 306] width 1459 height 29
type input "*********"
click at [1434, 295] on button "Create" at bounding box center [1455, 303] width 42 height 17
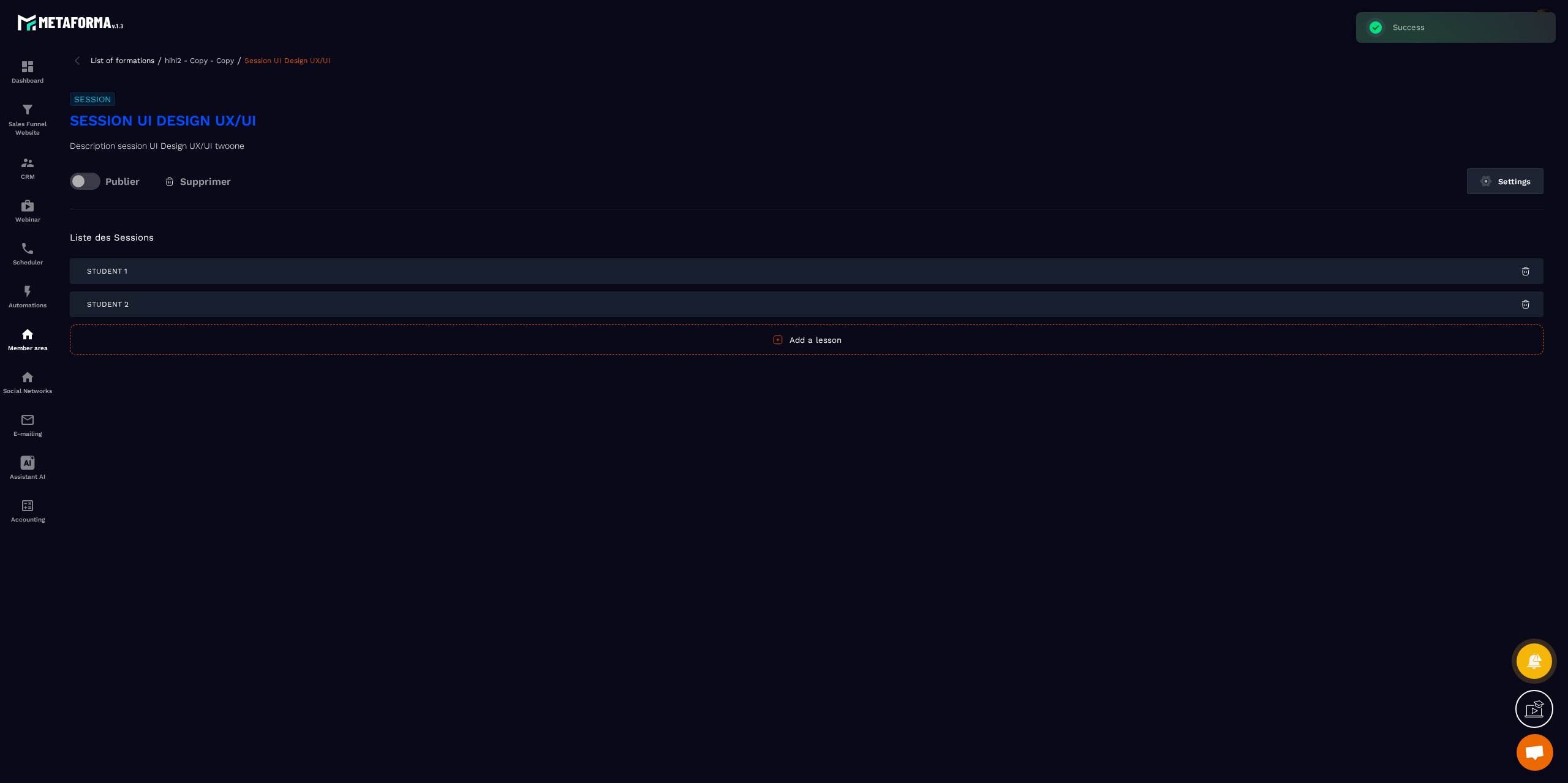
click at [786, 338] on button "Add a lesson" at bounding box center [807, 340] width 1474 height 31
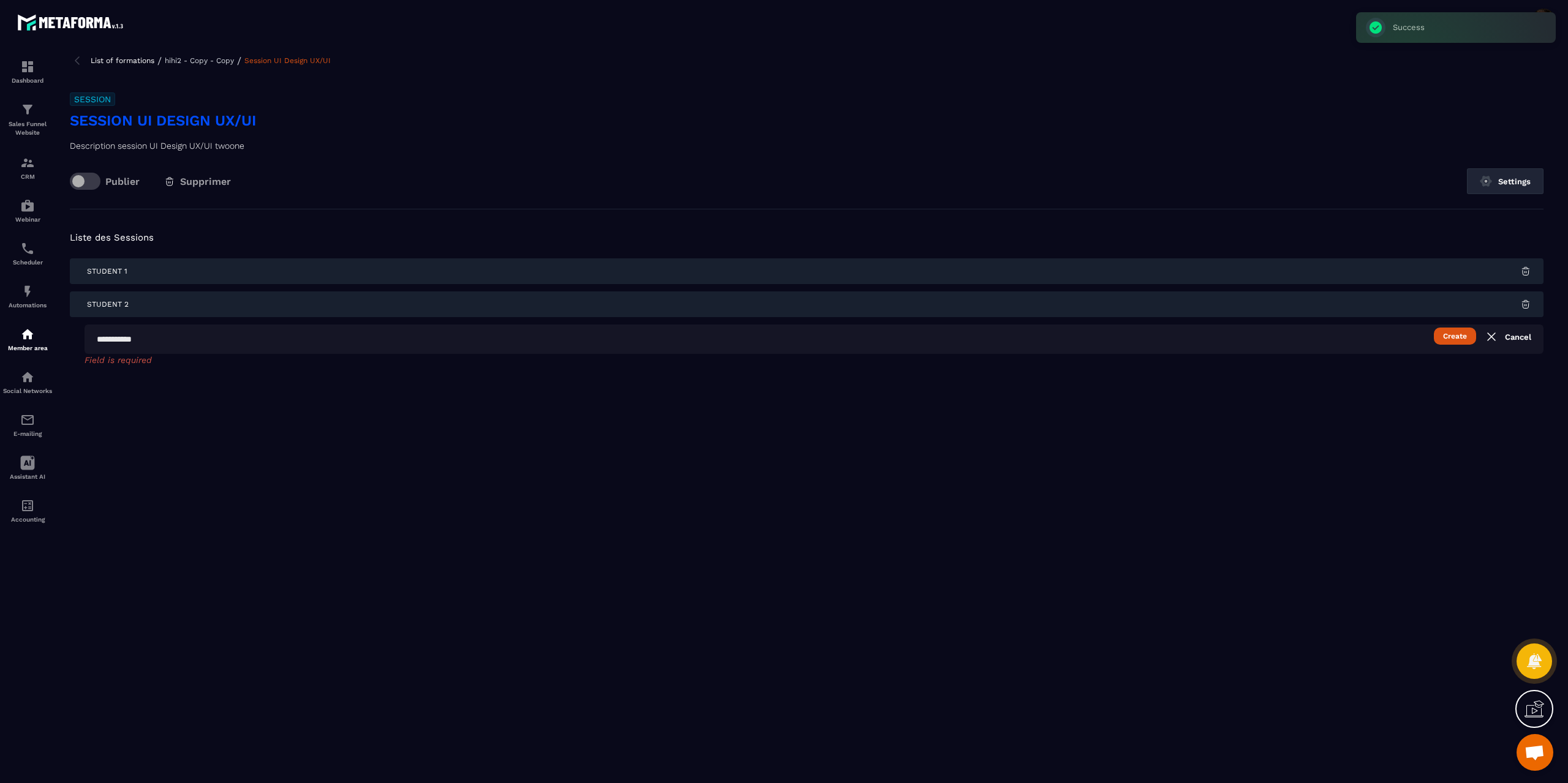
drag, startPoint x: 790, startPoint y: 338, endPoint x: 802, endPoint y: 338, distance: 12.0
click at [802, 338] on input "text" at bounding box center [814, 339] width 1459 height 29
type input "*********"
click at [1434, 327] on button "Create" at bounding box center [1455, 336] width 42 height 17
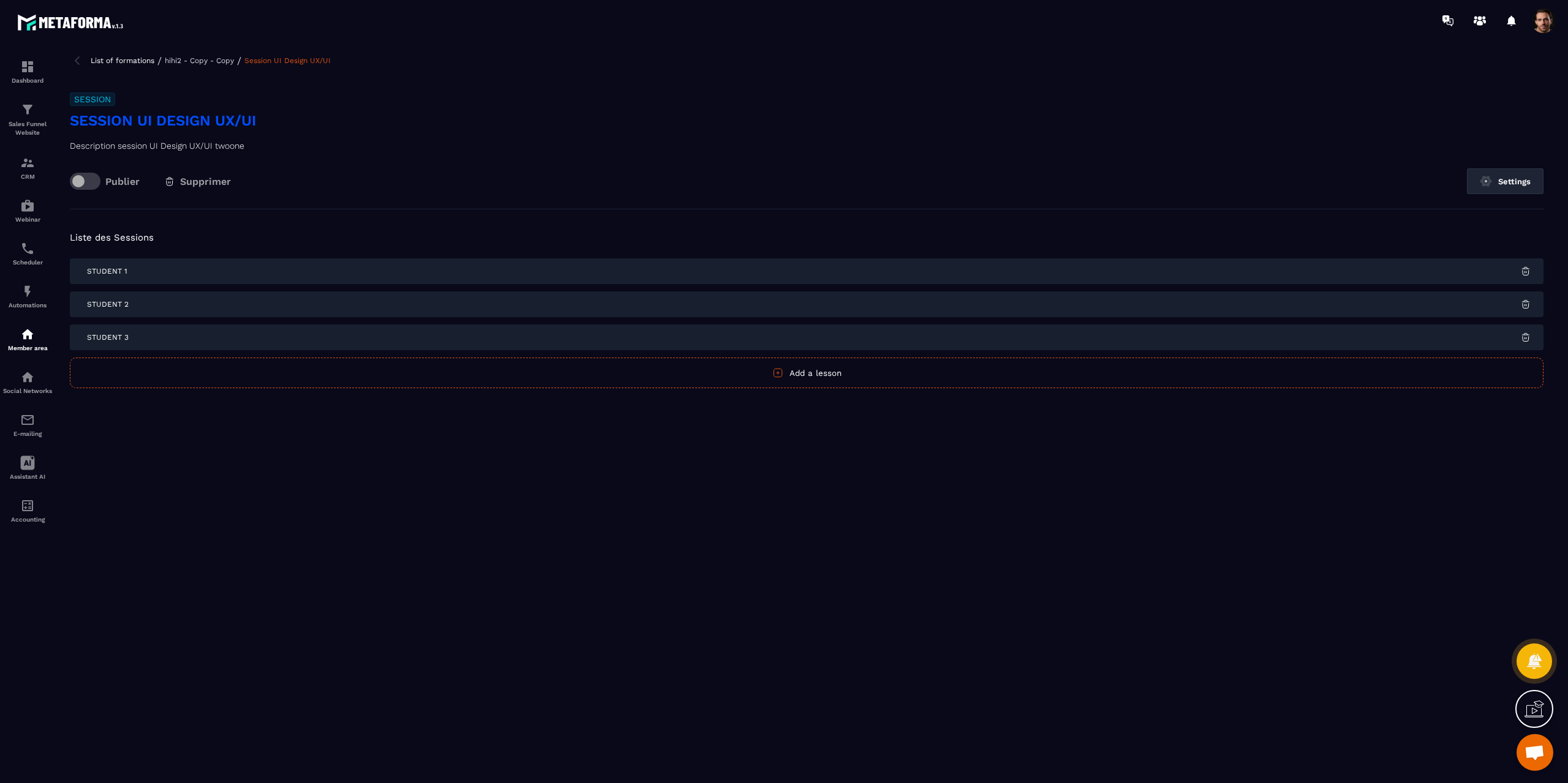
click at [234, 270] on div "Student 1" at bounding box center [807, 270] width 1474 height 26
click at [1500, 174] on button "Settings" at bounding box center [1505, 181] width 77 height 26
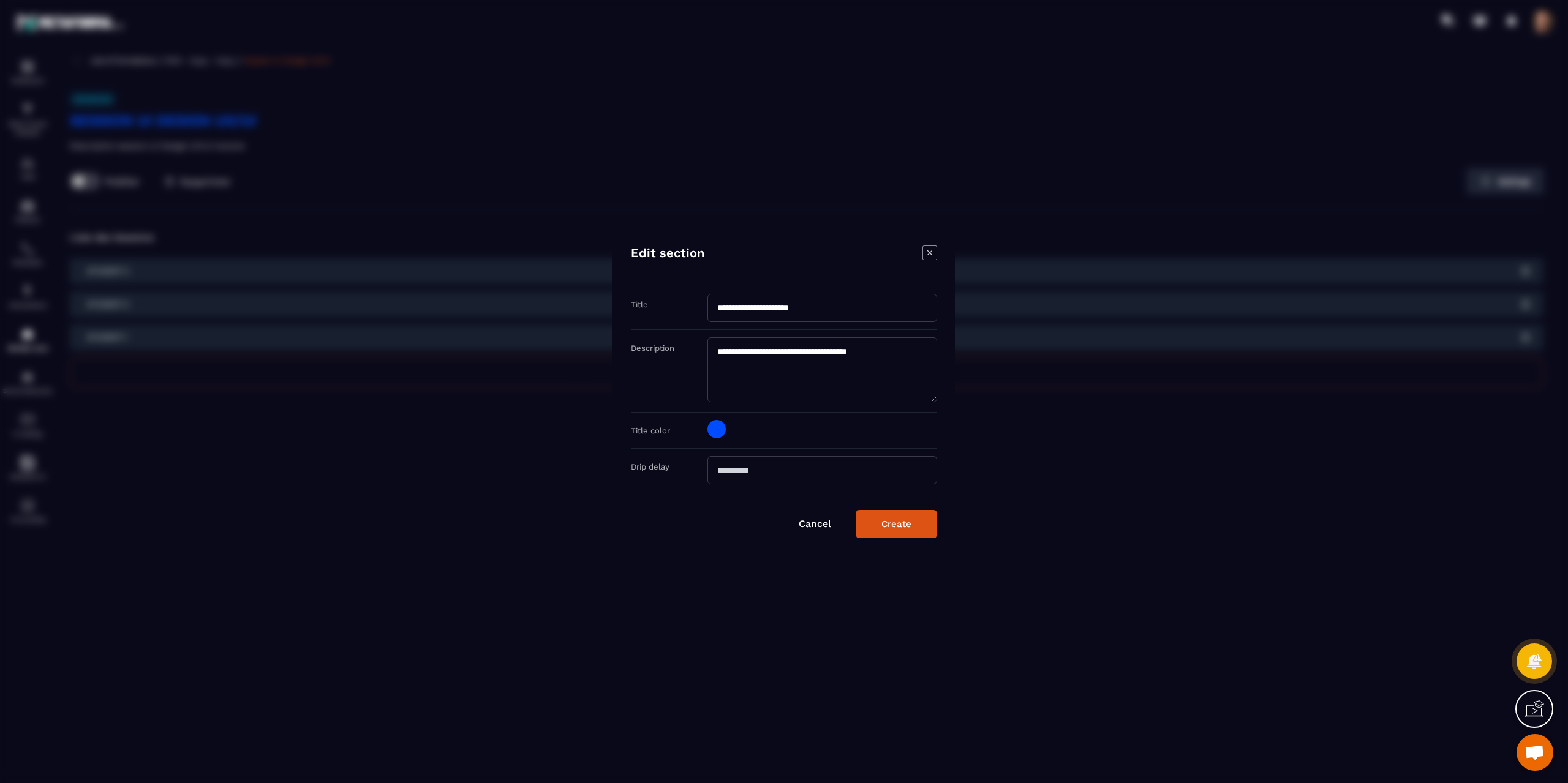
click at [925, 249] on icon "Modal window" at bounding box center [930, 253] width 15 height 15
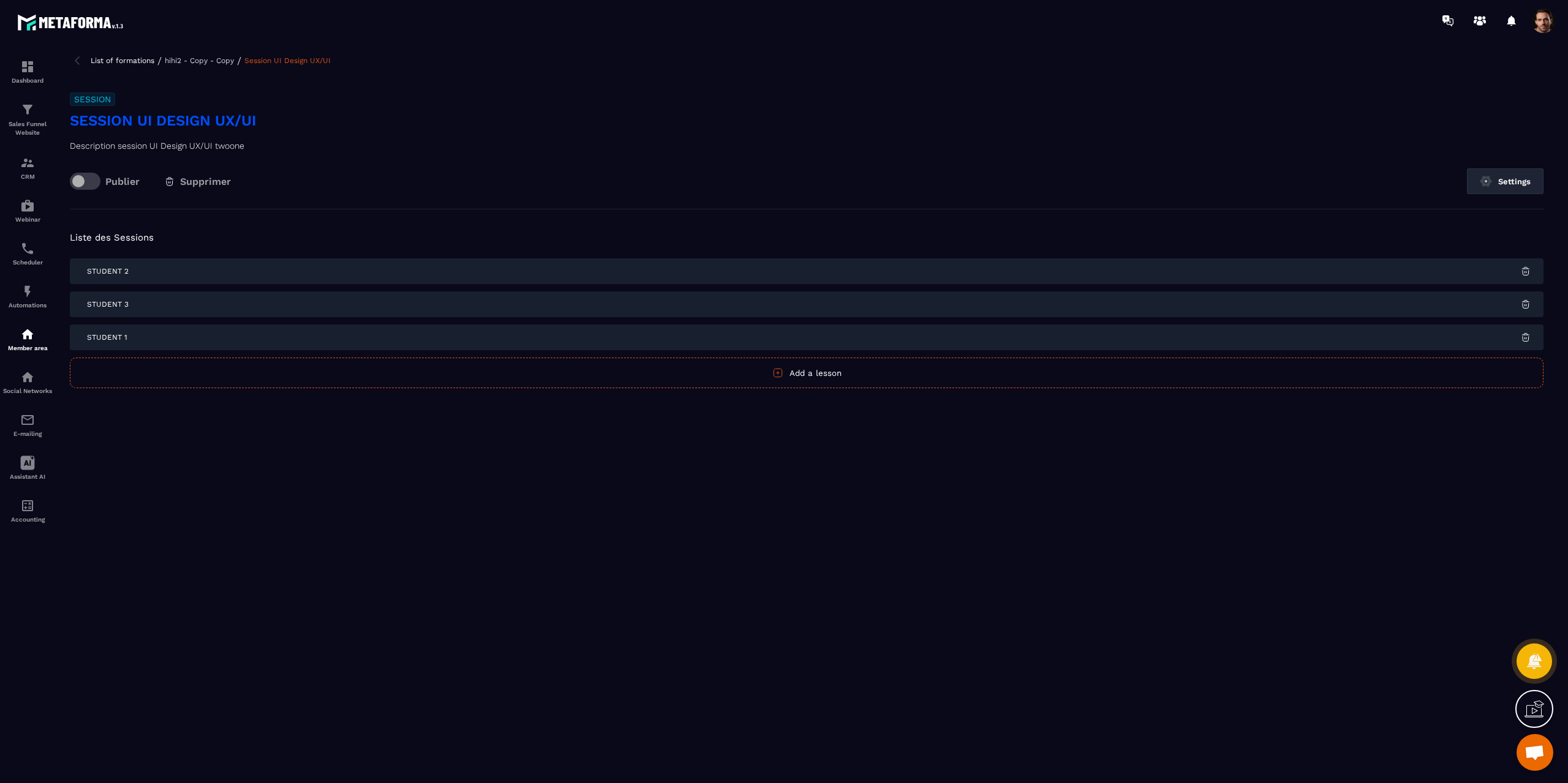
click at [90, 98] on h6 "Session" at bounding box center [93, 99] width 45 height 13
click at [246, 105] on div "Session Session UI Design UX/UI Description session UI Design UX/UI twoone Publ…" at bounding box center [807, 151] width 1474 height 117
click at [78, 66] on img at bounding box center [77, 61] width 15 height 15
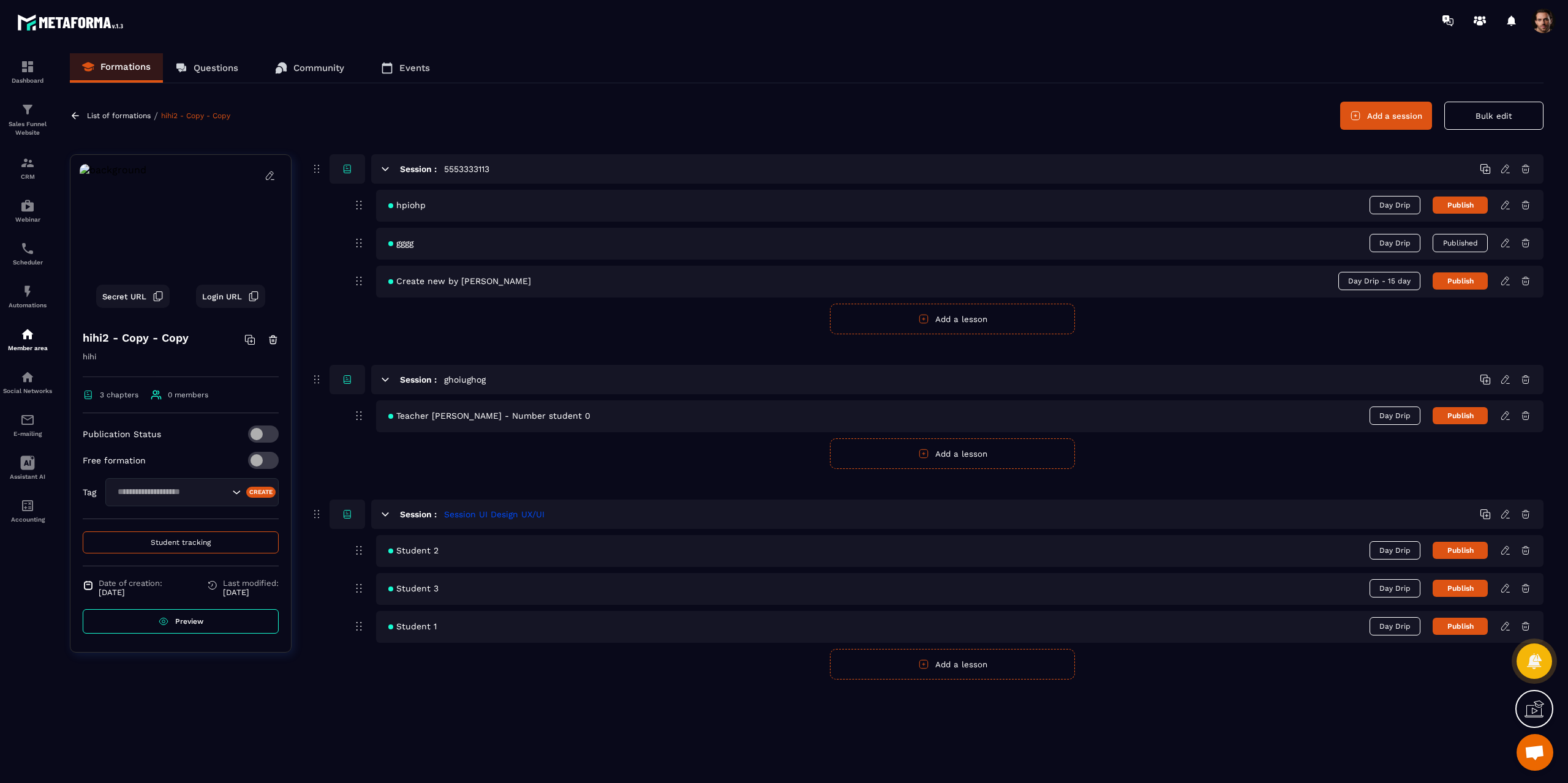
click at [408, 552] on span "Student 2" at bounding box center [413, 550] width 50 height 9
click at [1505, 550] on icon at bounding box center [1505, 550] width 11 height 11
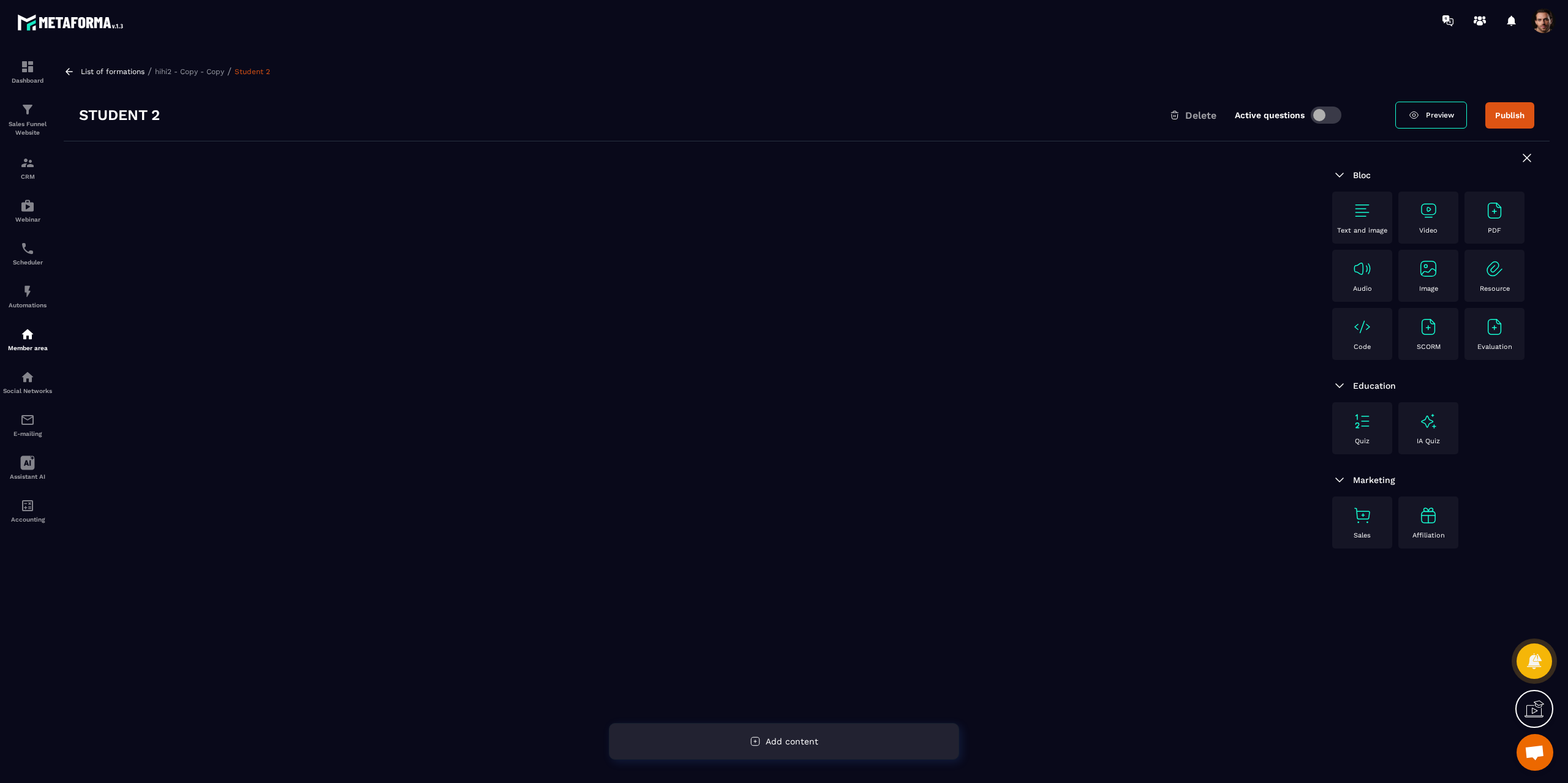
click at [807, 745] on span "Add content" at bounding box center [792, 741] width 53 height 9
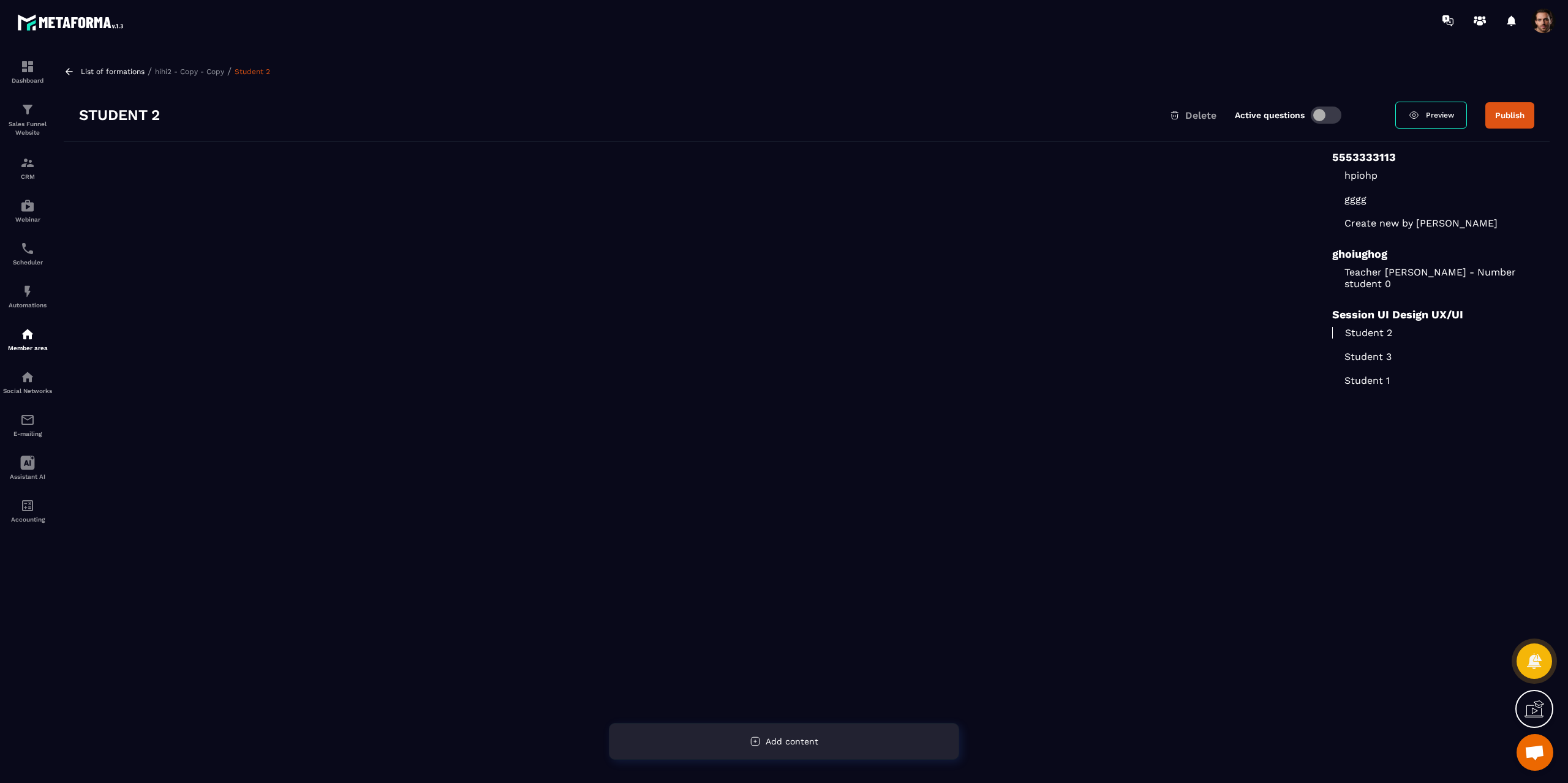
click at [798, 742] on span "Add content" at bounding box center [792, 741] width 53 height 9
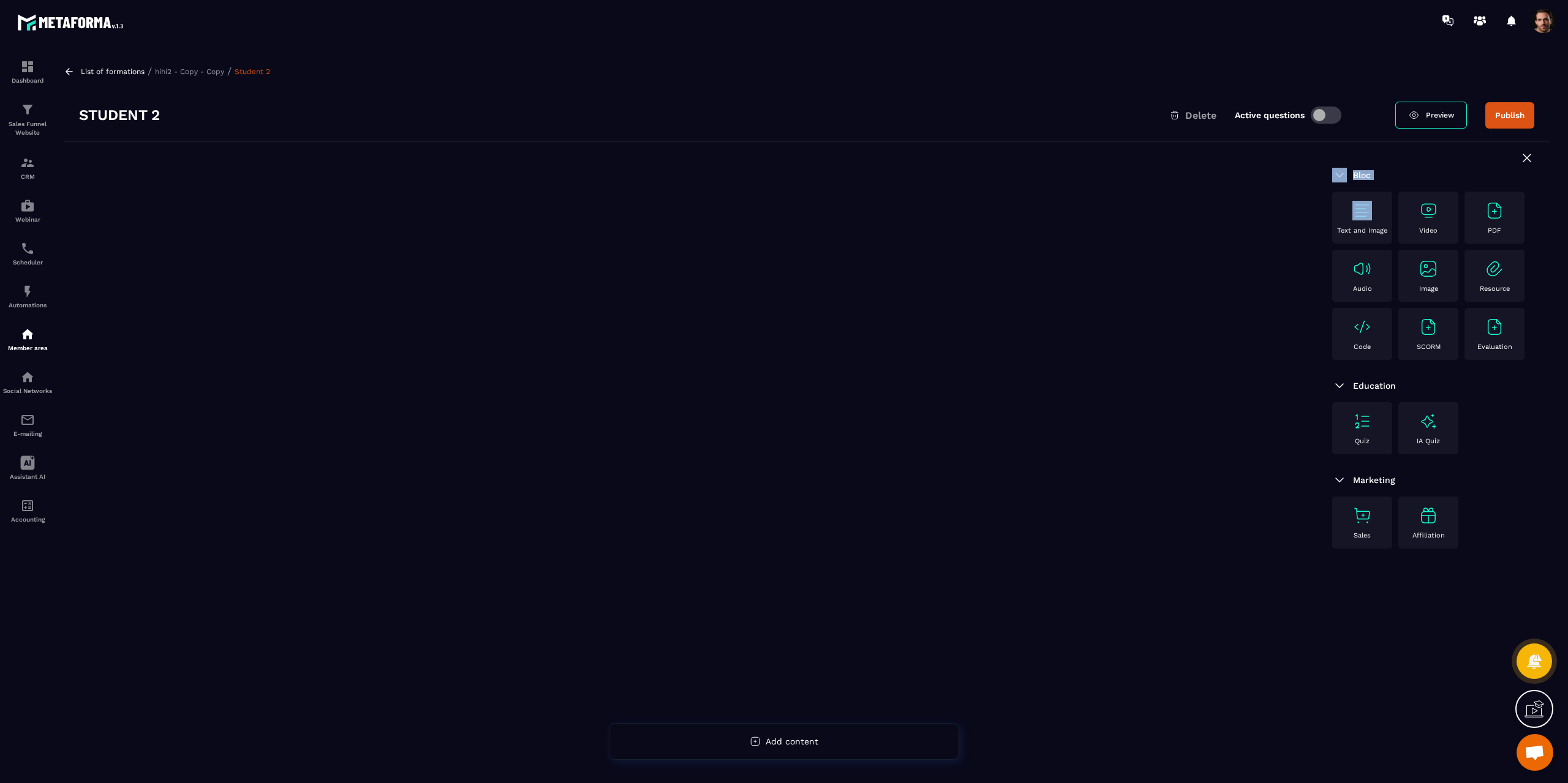
drag, startPoint x: 1373, startPoint y: 218, endPoint x: 717, endPoint y: 311, distance: 662.6
click at [717, 311] on div "Bloc Text and image Video PDF Audio Image Resource Code SCORM Evaluation Educat…" at bounding box center [806, 493] width 1486 height 704
click at [1364, 213] on img at bounding box center [1362, 210] width 20 height 20
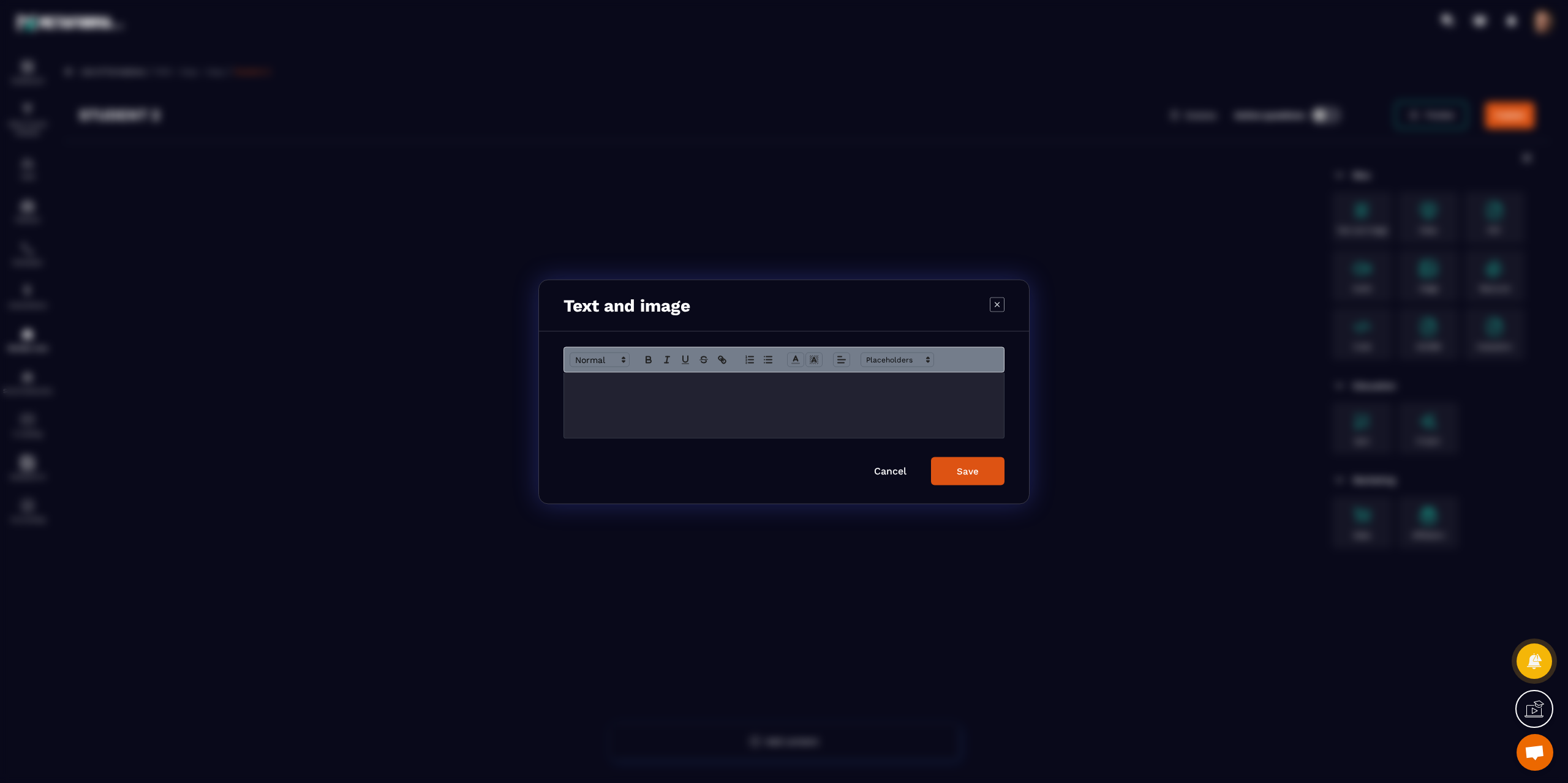
click at [775, 418] on div "Modal window" at bounding box center [783, 405] width 440 height 66
click at [969, 478] on button "Save" at bounding box center [968, 471] width 74 height 28
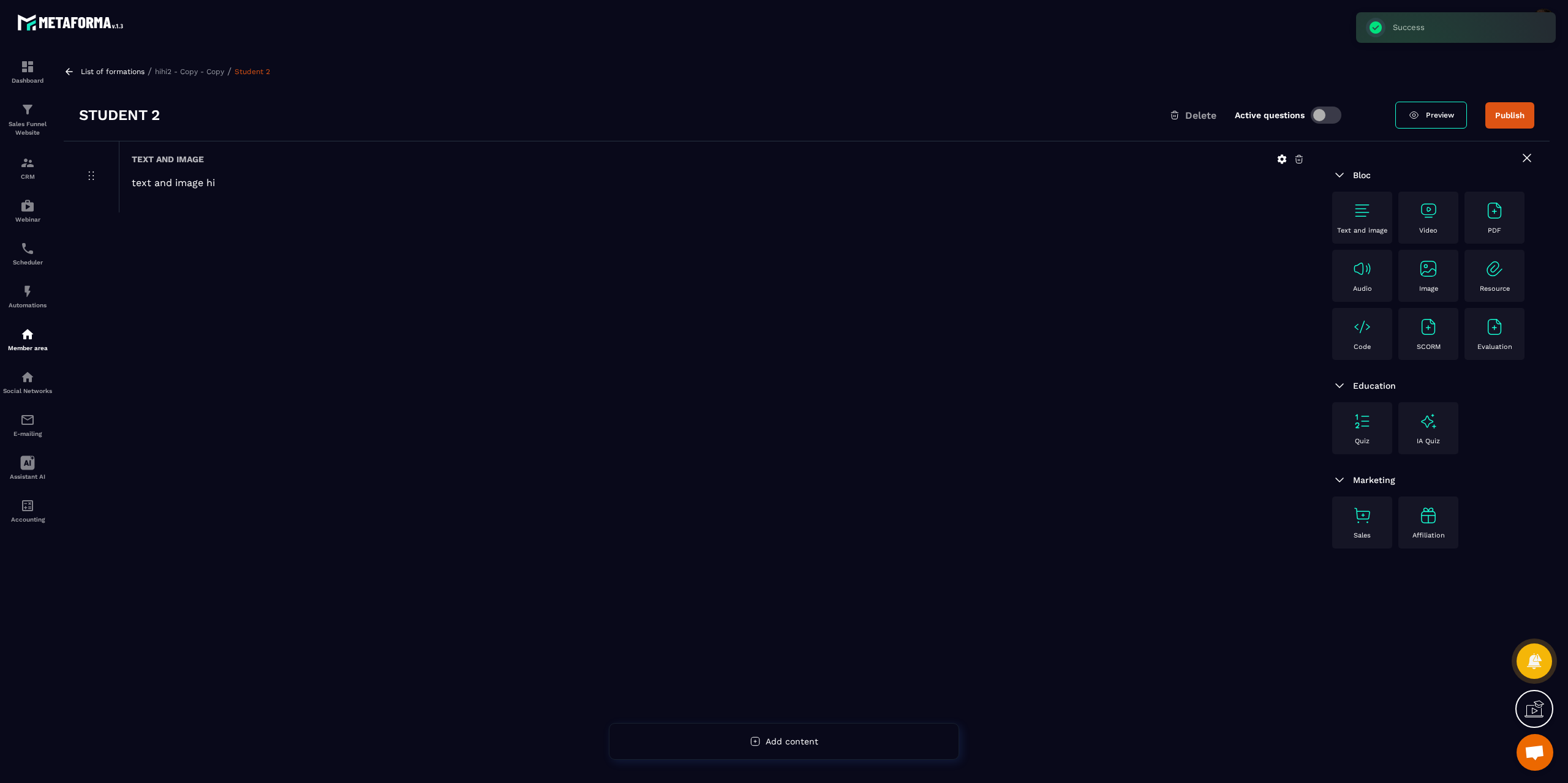
click at [1431, 227] on p "Video" at bounding box center [1428, 230] width 18 height 8
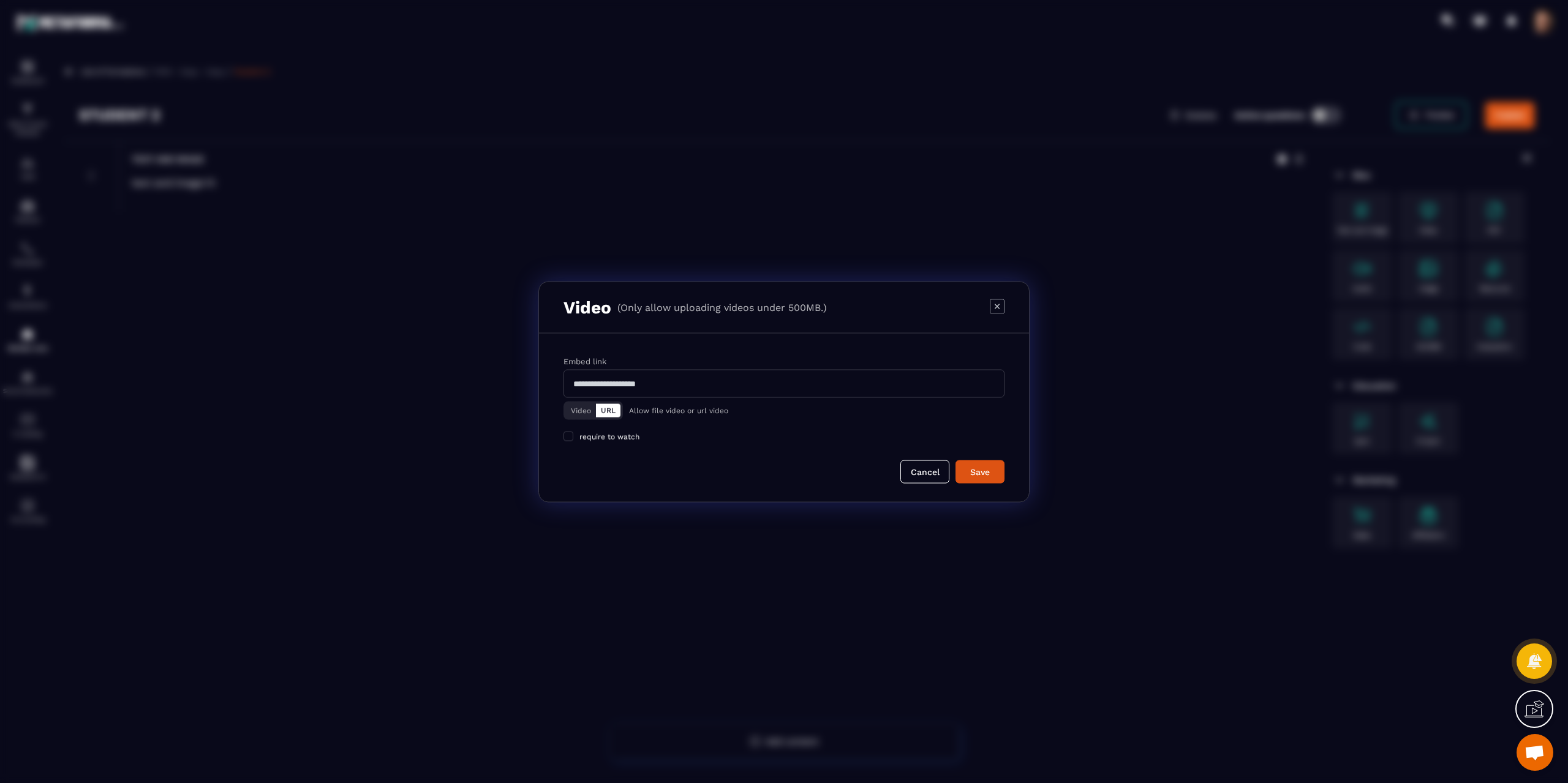
click at [998, 307] on icon "Modal window" at bounding box center [997, 305] width 5 height 5
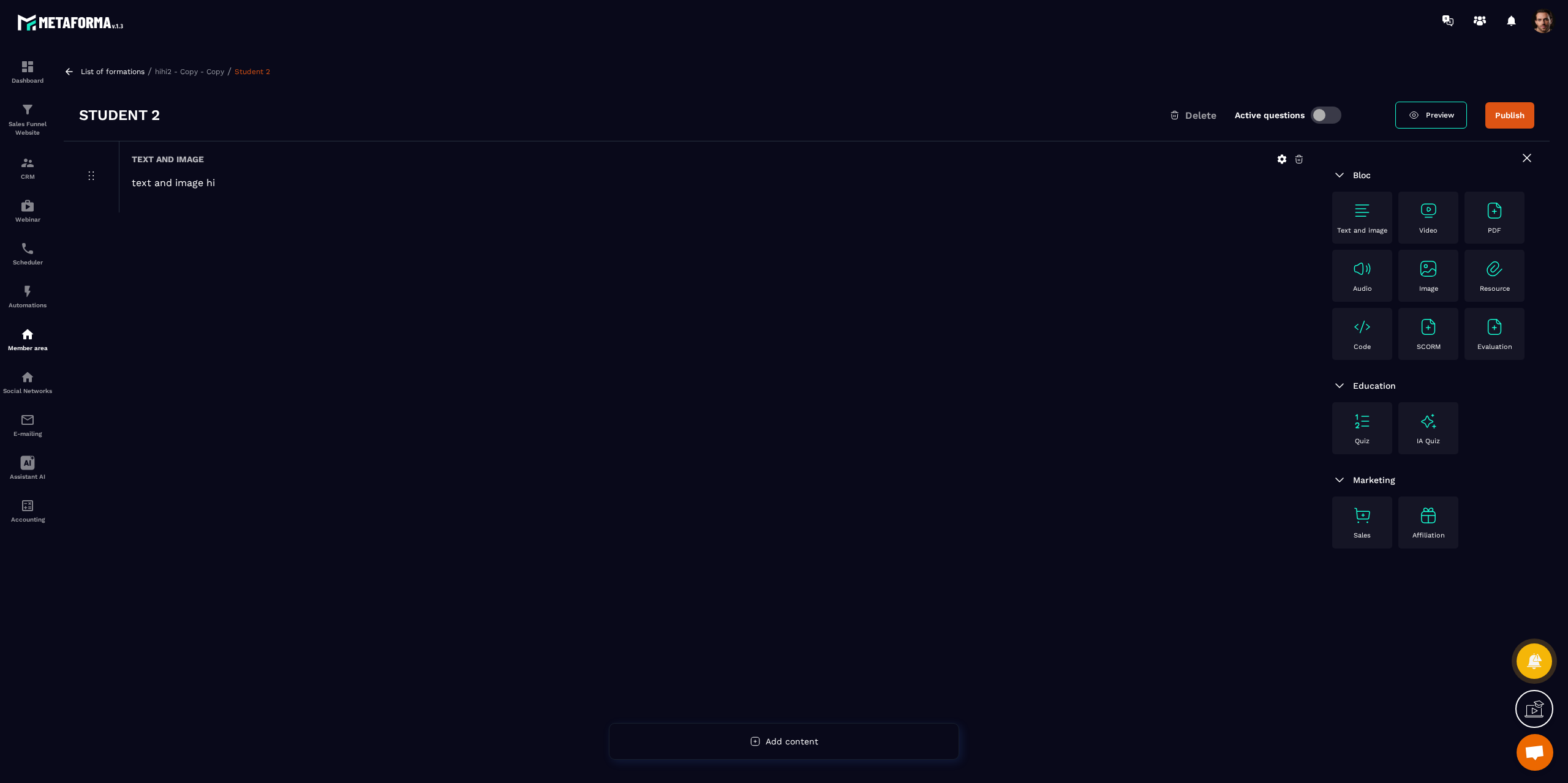
click at [1489, 270] on img at bounding box center [1494, 268] width 20 height 20
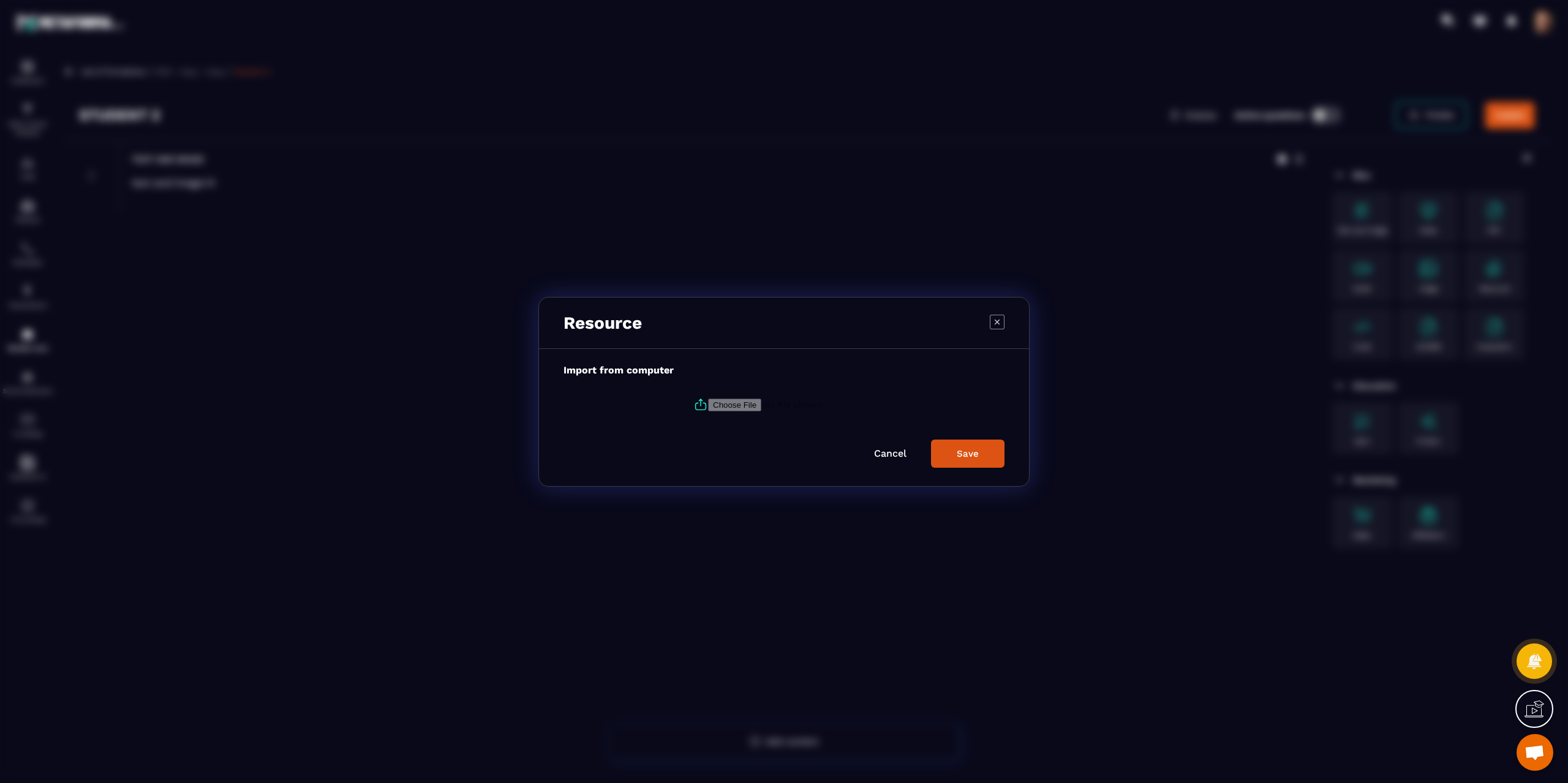
click at [713, 400] on input "Modal window" at bounding box center [791, 405] width 166 height 13
click at [998, 316] on icon "Modal window" at bounding box center [997, 322] width 15 height 15
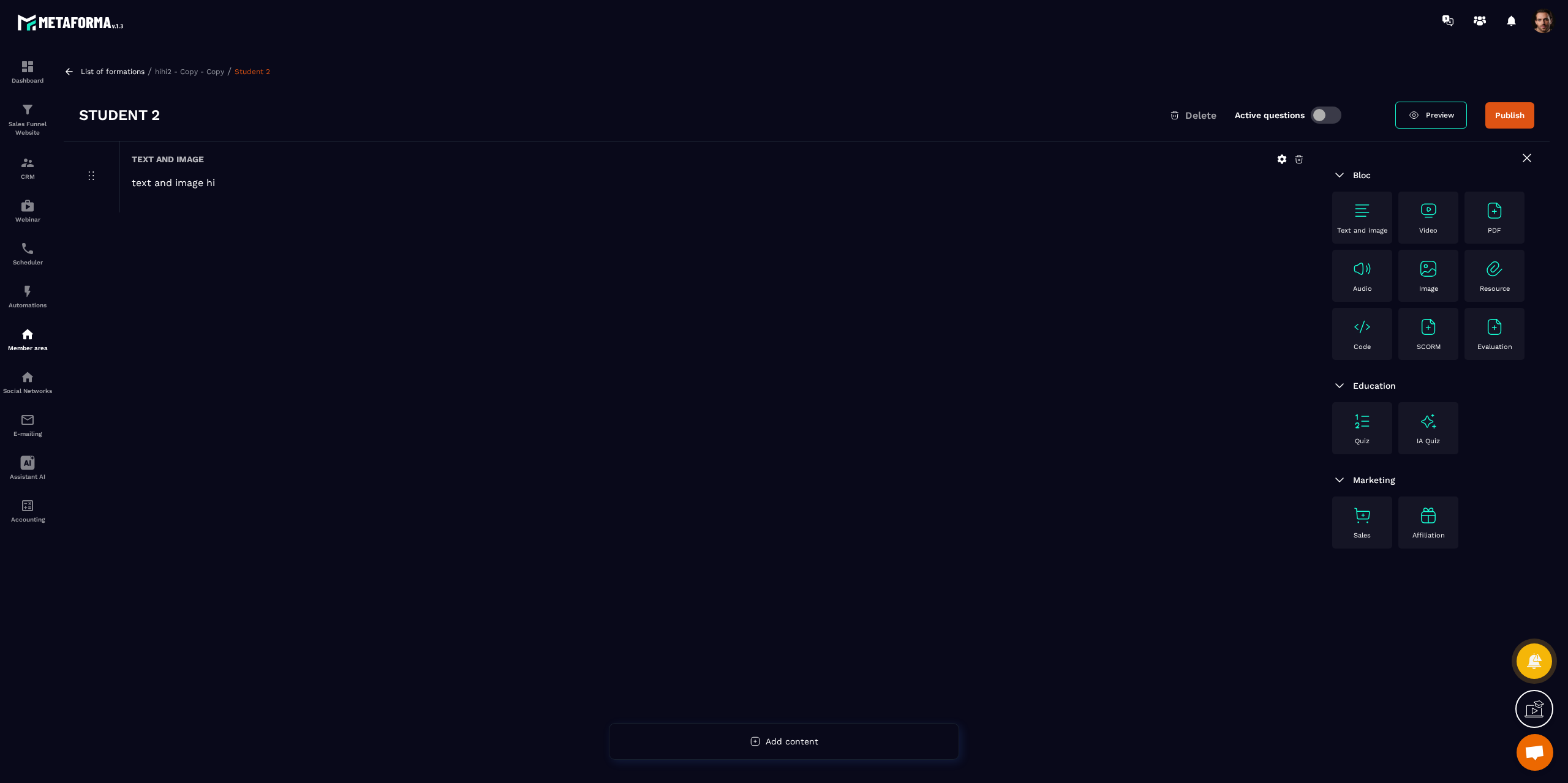
click at [1425, 269] on img at bounding box center [1428, 268] width 20 height 20
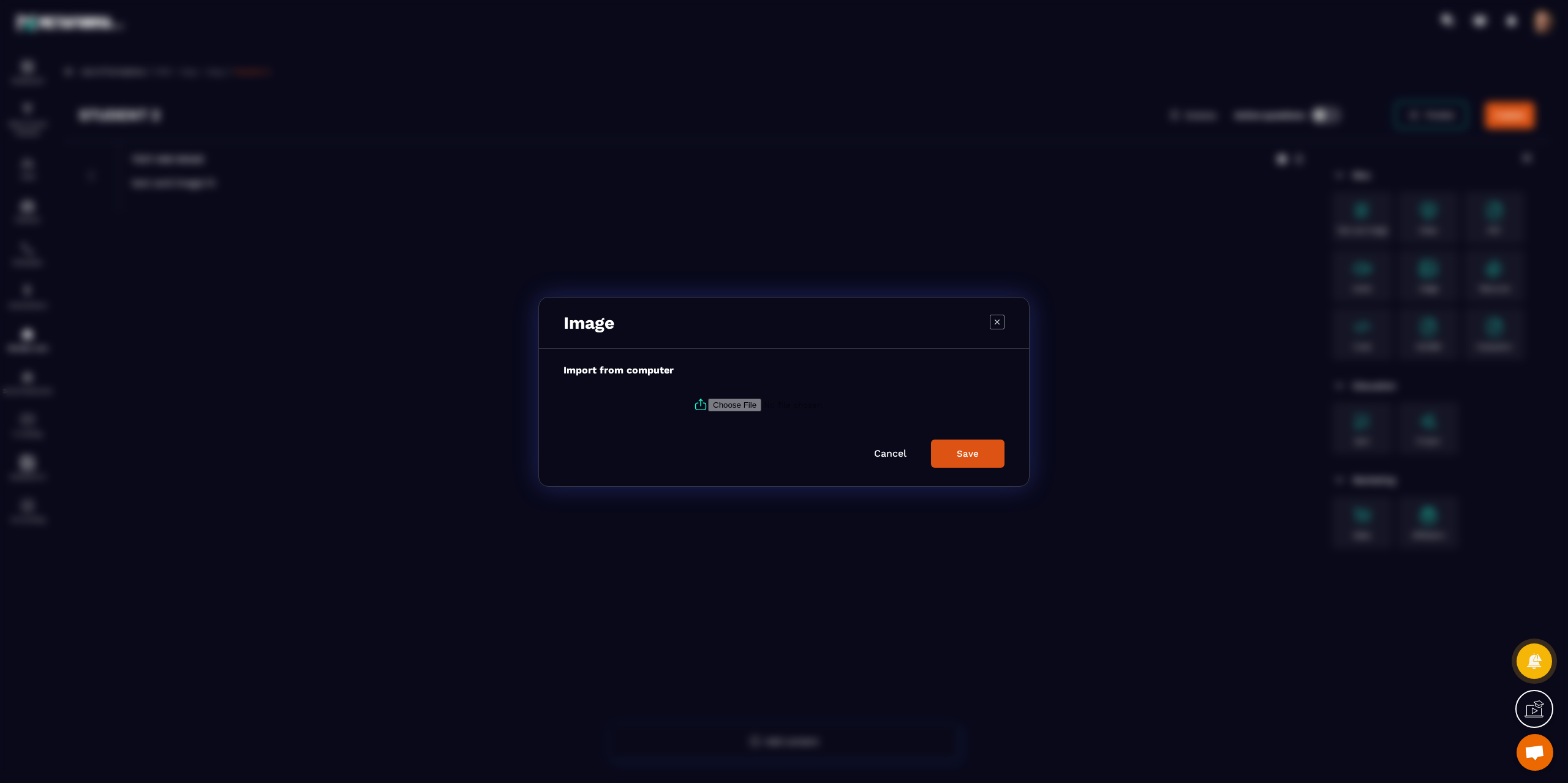
click at [720, 403] on input "Modal window" at bounding box center [791, 405] width 166 height 13
type input "**********"
click at [952, 450] on form "Import from computer 1.jpg Cancel Save" at bounding box center [784, 416] width 441 height 126
click at [960, 463] on div "Save" at bounding box center [968, 464] width 22 height 11
